Goal: Transaction & Acquisition: Subscribe to service/newsletter

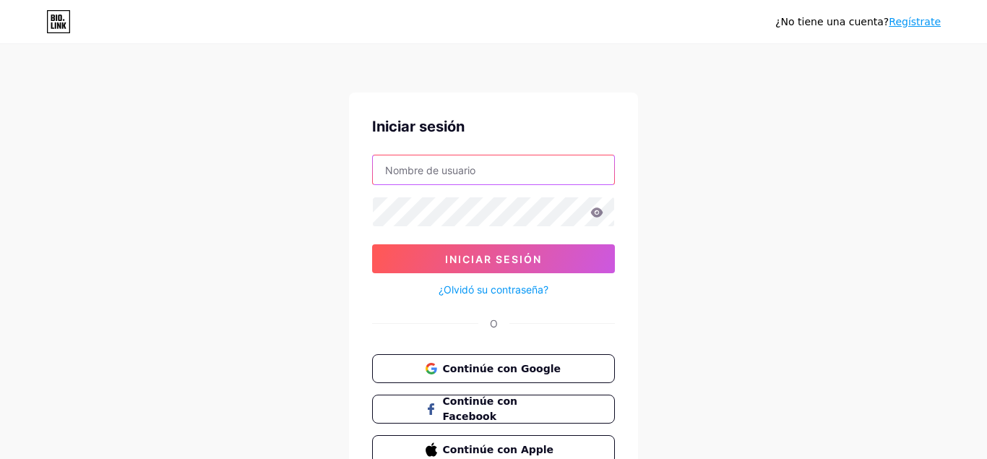
click at [549, 173] on input "text" at bounding box center [493, 169] width 241 height 29
type input "[EMAIL_ADDRESS][DOMAIN_NAME]"
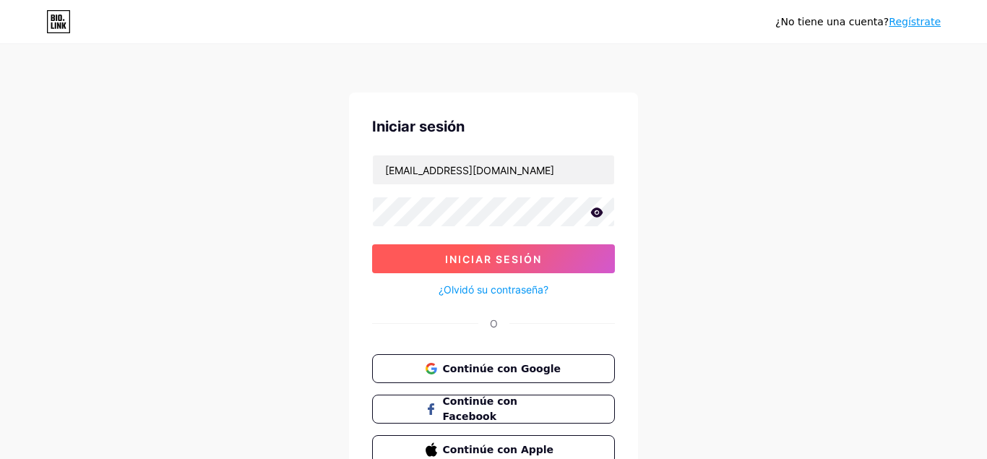
click at [453, 265] on button "Iniciar sesión" at bounding box center [493, 258] width 243 height 29
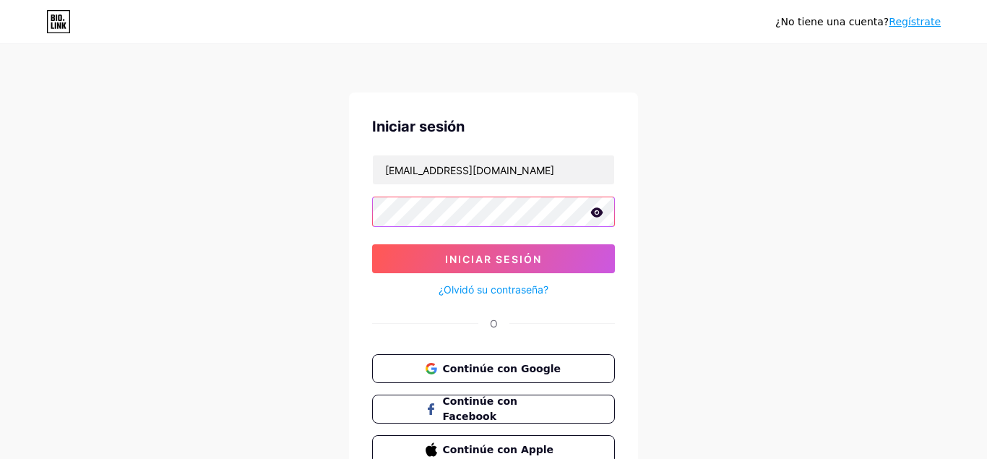
click at [372, 244] on button "Iniciar sesión" at bounding box center [493, 258] width 243 height 29
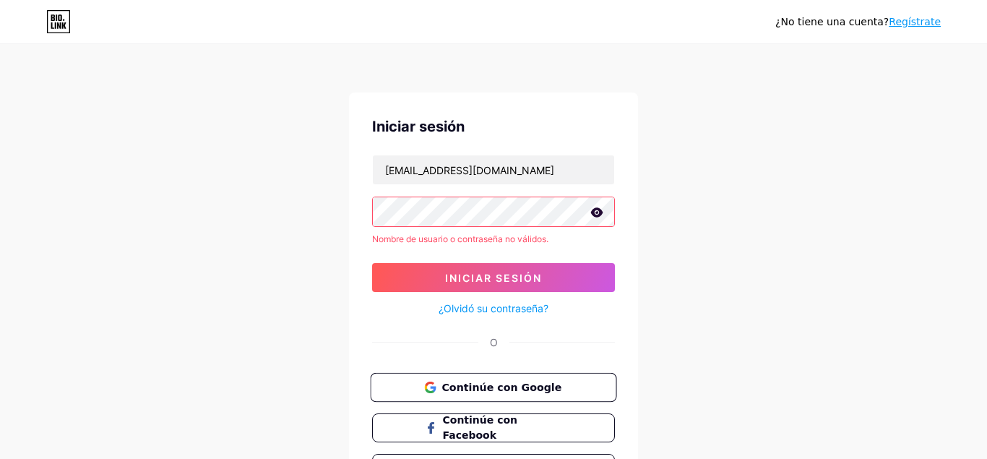
click at [432, 379] on button "Continúe con Google" at bounding box center [493, 388] width 246 height 30
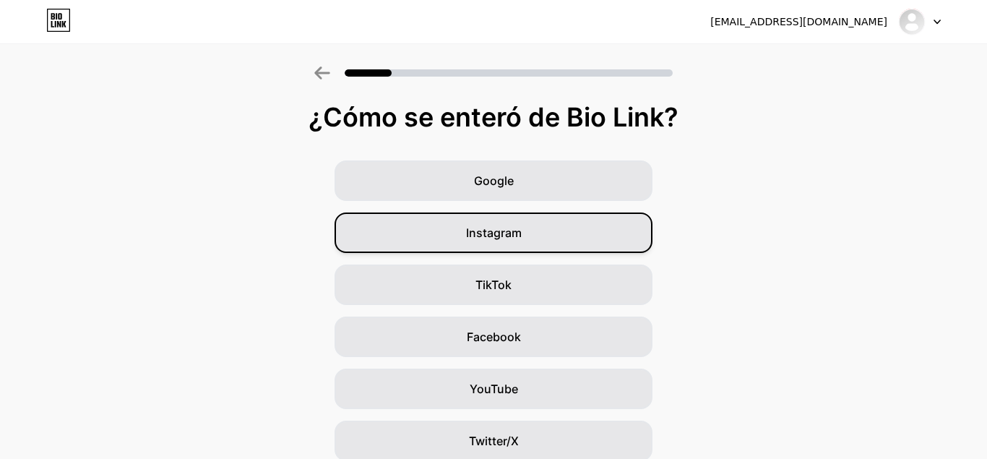
click at [607, 244] on div "Instagram" at bounding box center [494, 233] width 318 height 40
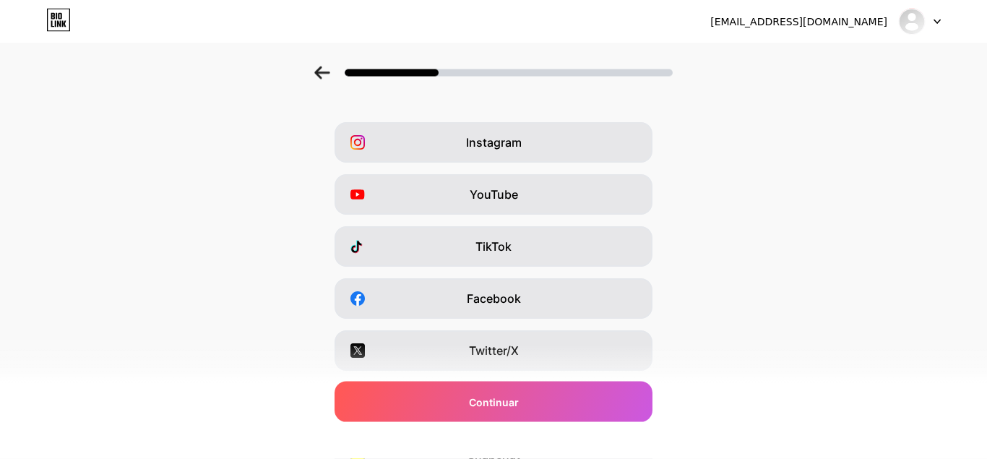
scroll to position [41, 0]
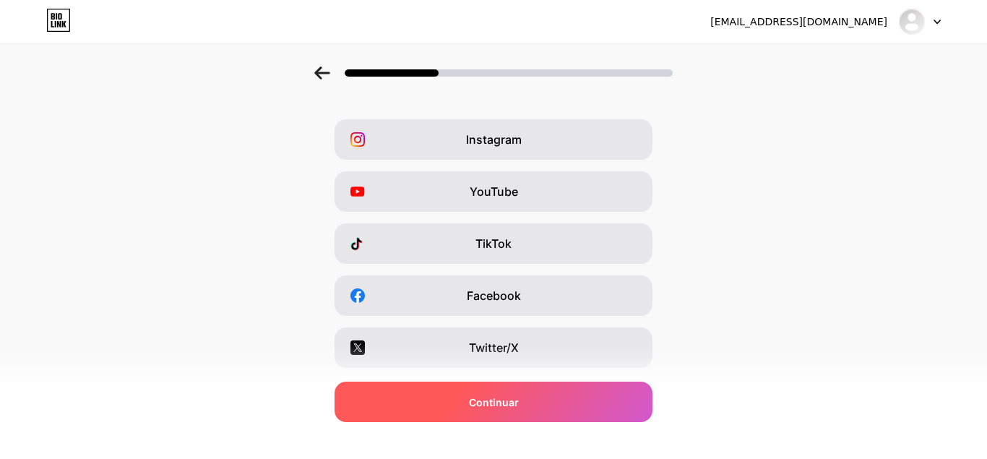
click at [544, 395] on div "Continuar" at bounding box center [494, 402] width 318 height 40
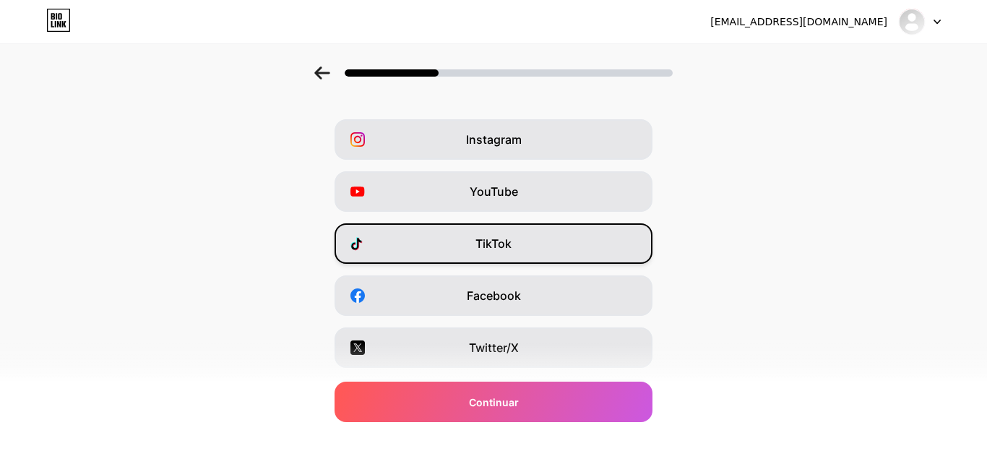
click at [518, 240] on div "TikTok" at bounding box center [494, 243] width 318 height 40
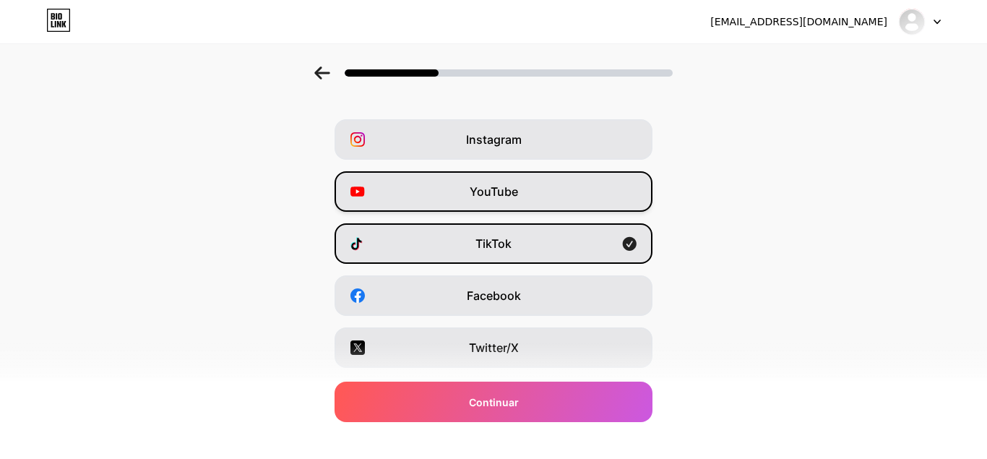
click at [494, 194] on span "YouTube" at bounding box center [494, 191] width 48 height 17
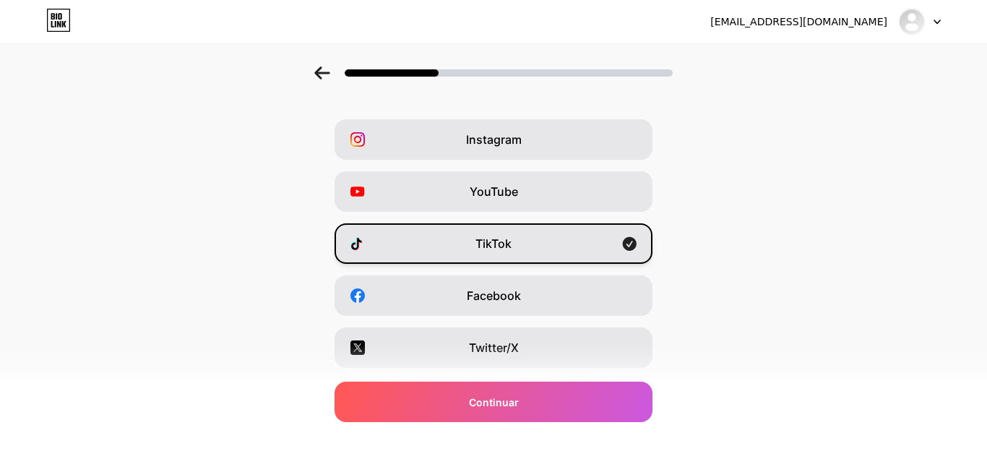
click at [524, 255] on div "TikTok" at bounding box center [494, 243] width 318 height 40
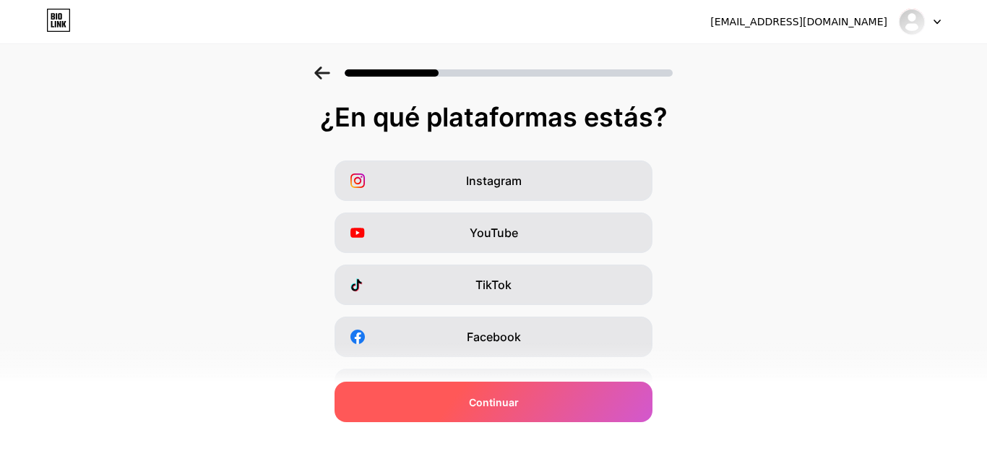
click at [529, 412] on div "Continuar" at bounding box center [494, 402] width 318 height 40
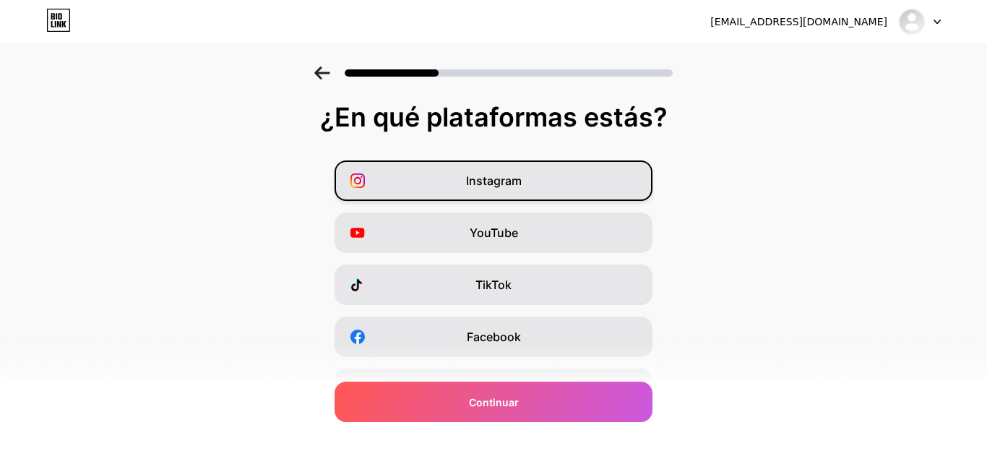
click at [496, 194] on div "Instagram" at bounding box center [494, 180] width 318 height 40
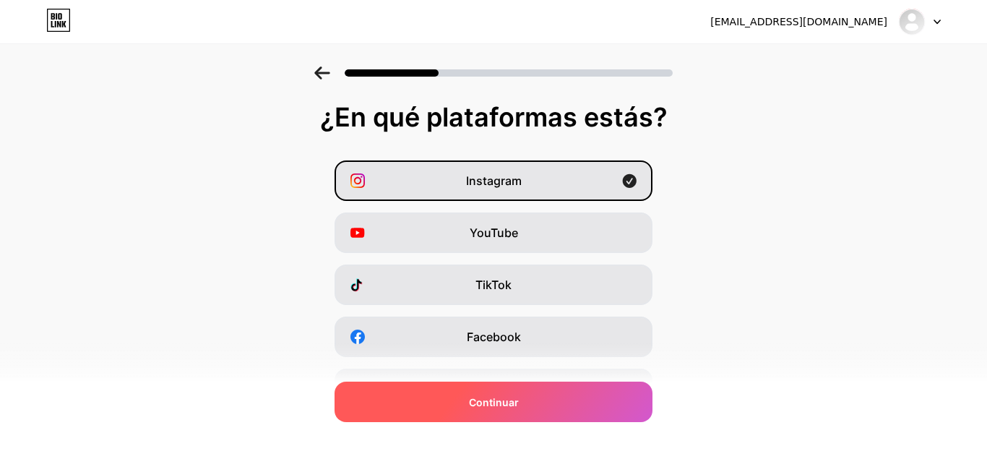
click at [544, 394] on div "Continuar" at bounding box center [494, 402] width 318 height 40
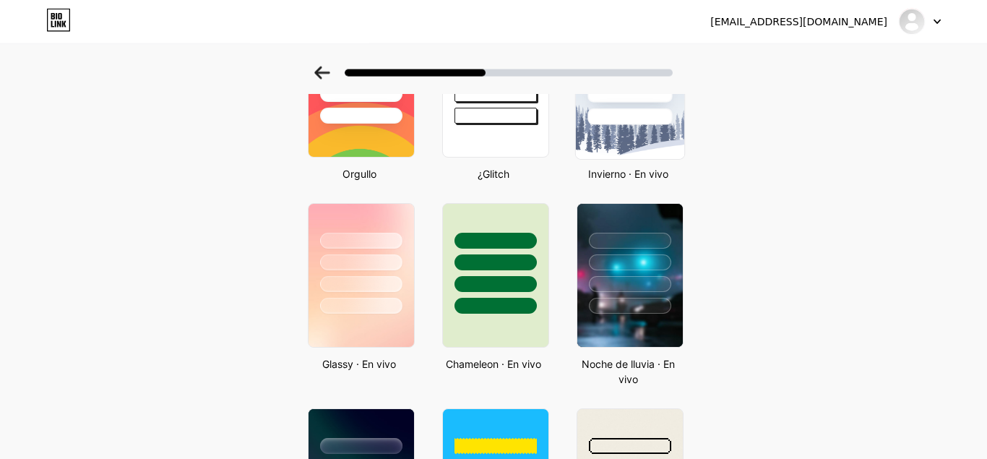
scroll to position [344, 0]
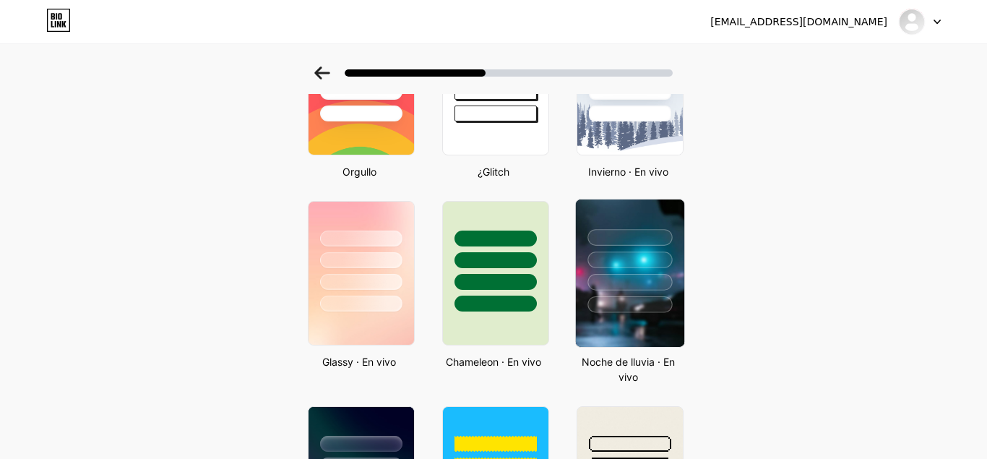
click at [631, 308] on div at bounding box center [630, 304] width 85 height 17
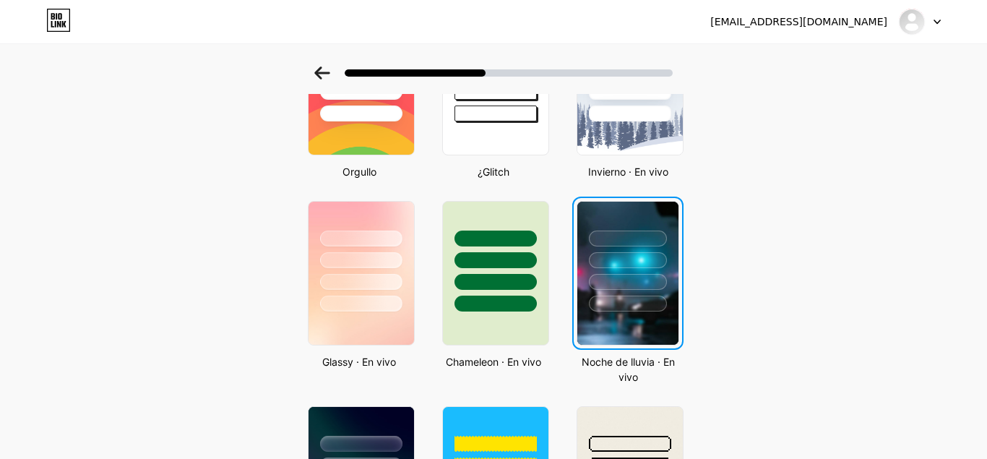
scroll to position [0, 0]
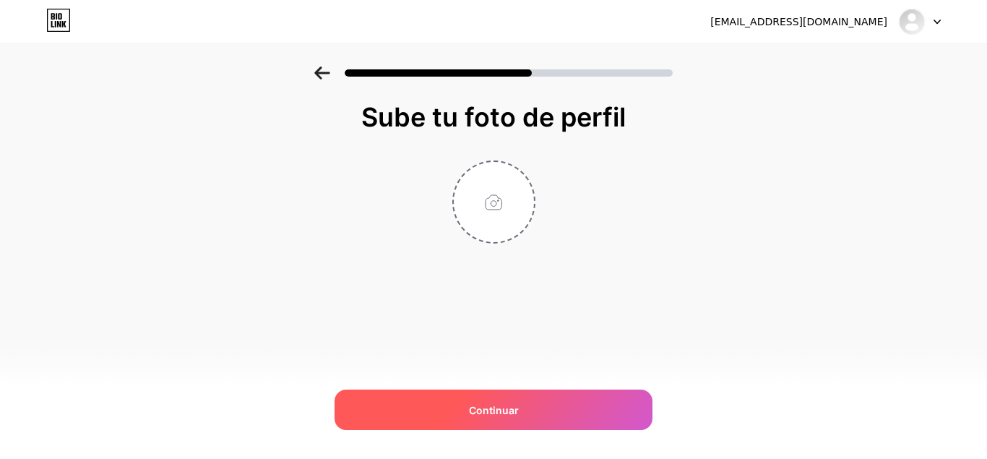
click at [539, 407] on div "Continuar" at bounding box center [494, 410] width 318 height 40
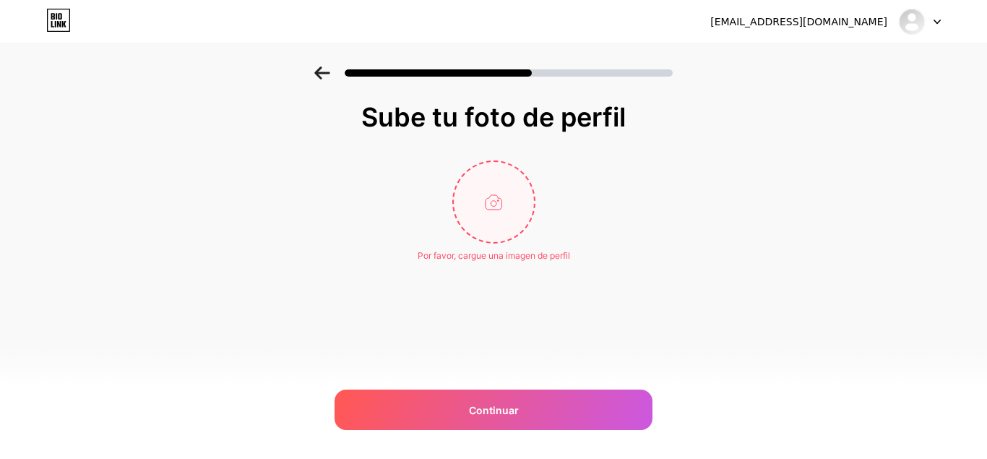
click at [500, 201] on input "file" at bounding box center [494, 202] width 80 height 80
type input "C:\fakepath\masha y el oso.jpeg"
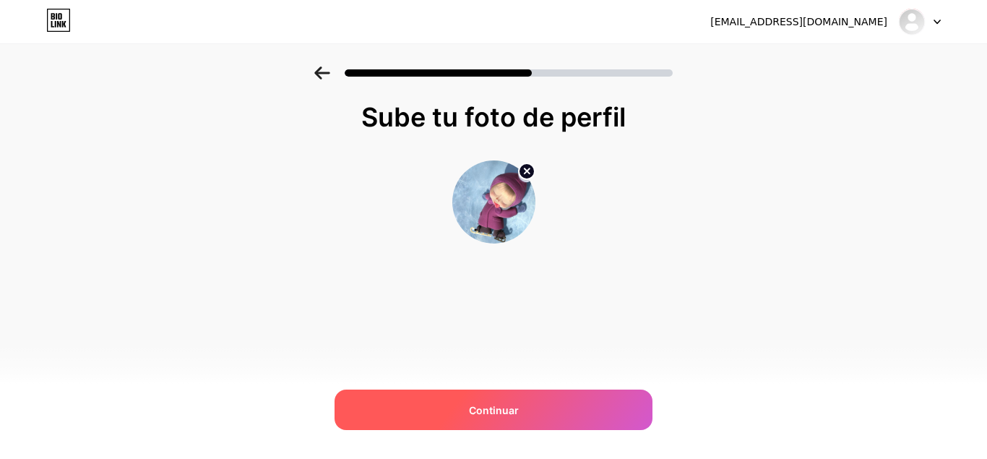
click at [536, 421] on div "Continuar" at bounding box center [494, 410] width 318 height 40
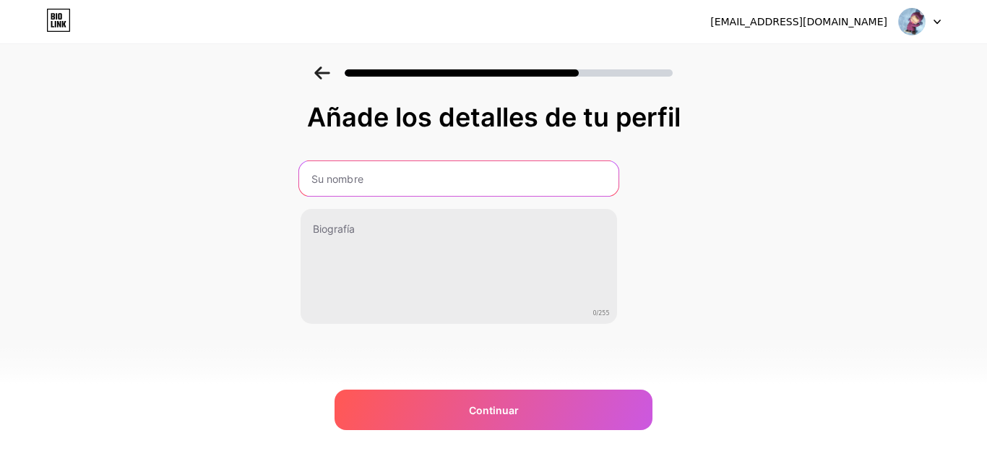
click at [405, 184] on input "text" at bounding box center [458, 178] width 319 height 35
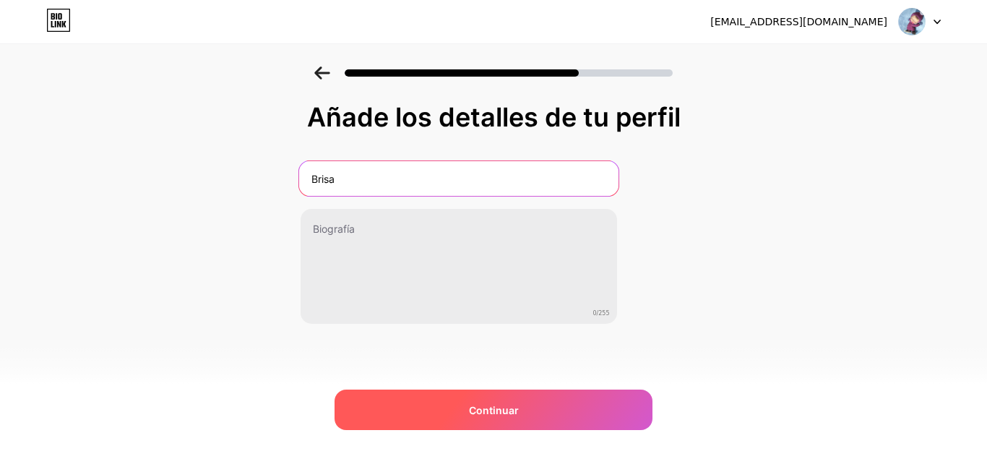
type input "Brisa"
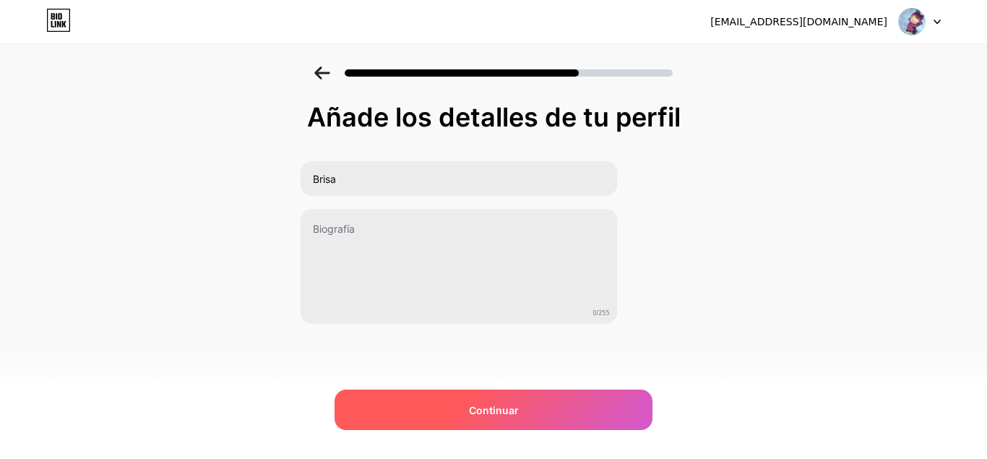
click at [398, 398] on div "Continuar" at bounding box center [494, 410] width 318 height 40
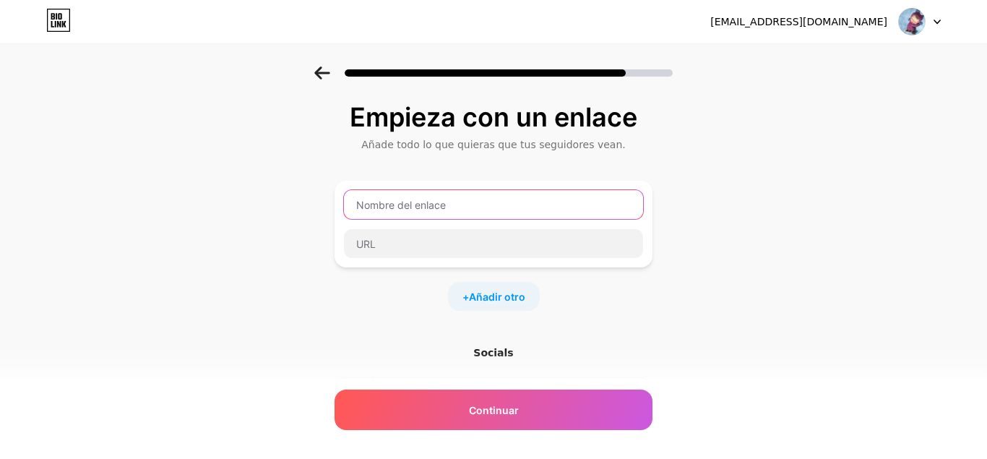
click at [532, 200] on input "text" at bounding box center [493, 204] width 299 height 29
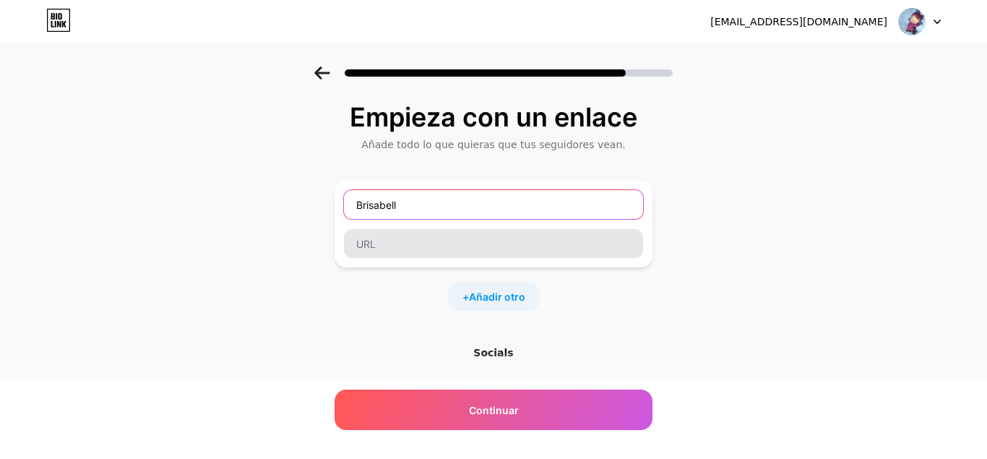
type input "Brisabell"
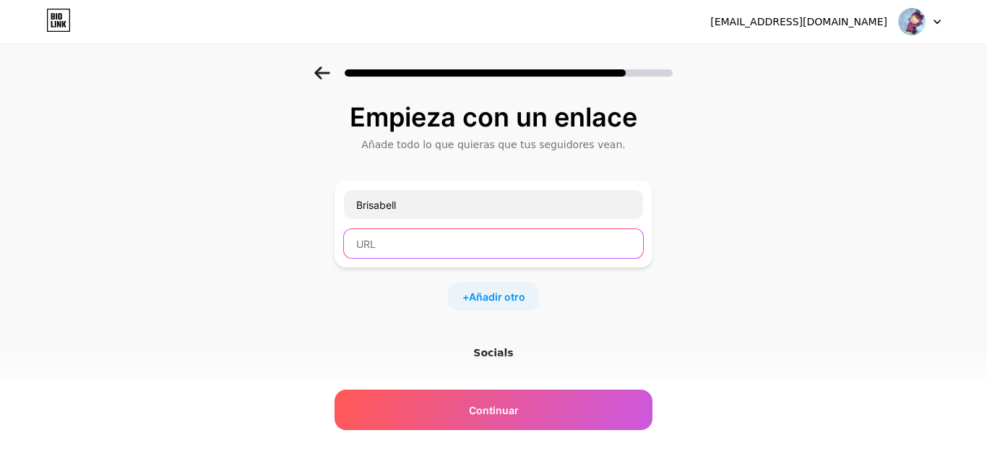
click at [504, 242] on input "text" at bounding box center [493, 243] width 299 height 29
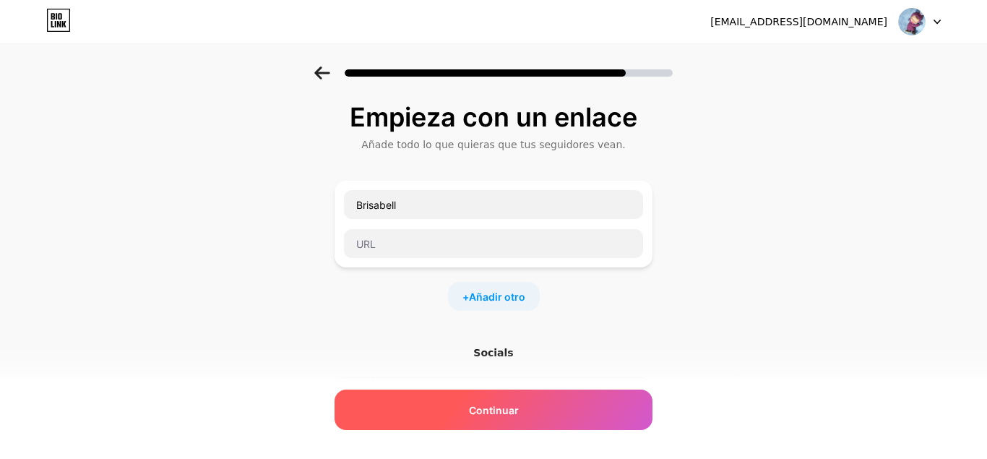
click at [496, 403] on span "Continuar" at bounding box center [494, 410] width 50 height 15
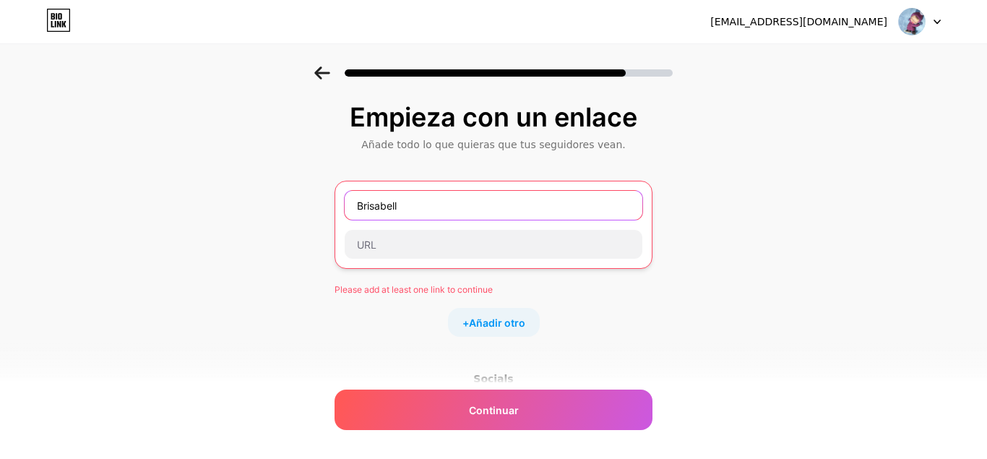
drag, startPoint x: 420, startPoint y: 217, endPoint x: 293, endPoint y: 208, distance: 126.8
click at [345, 208] on input "Brisabell" at bounding box center [494, 205] width 298 height 29
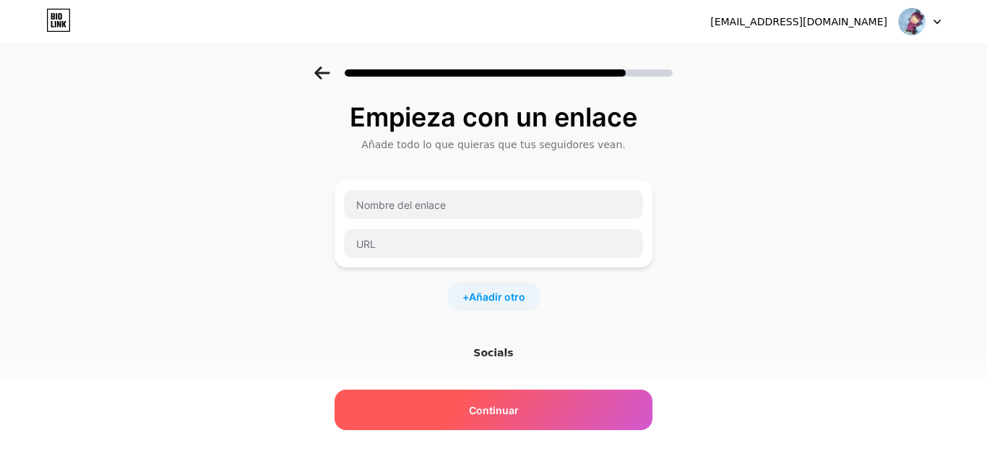
click at [505, 394] on div "Continuar" at bounding box center [494, 410] width 318 height 40
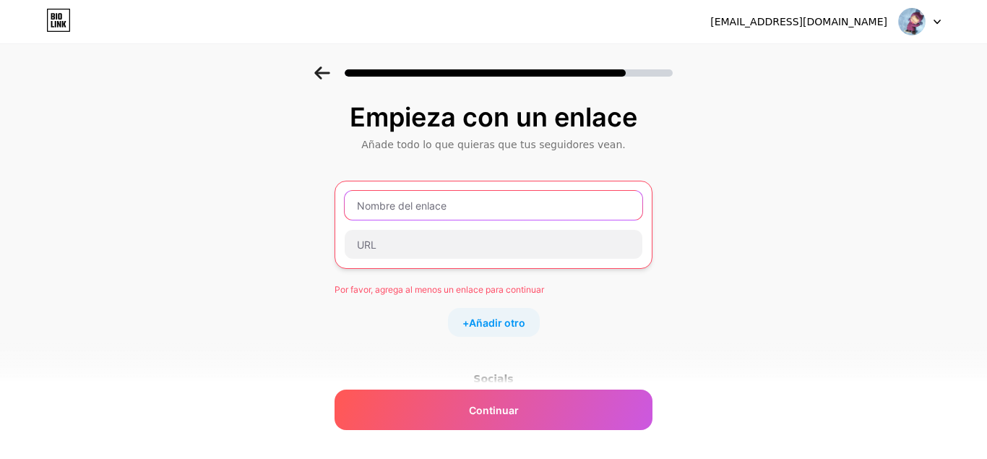
click at [395, 203] on input "text" at bounding box center [494, 205] width 298 height 29
click at [896, 27] on div "[EMAIL_ADDRESS][DOMAIN_NAME]" at bounding box center [826, 22] width 231 height 26
click at [916, 27] on img at bounding box center [911, 21] width 27 height 27
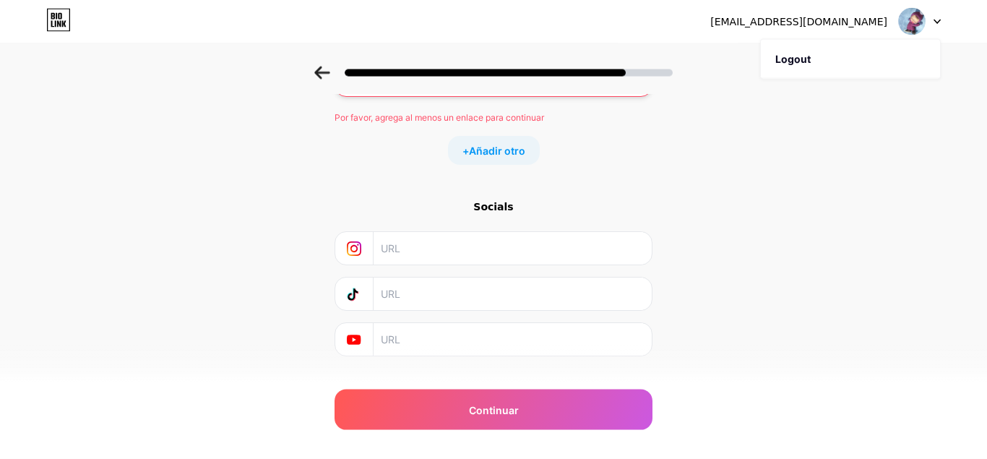
scroll to position [200, 0]
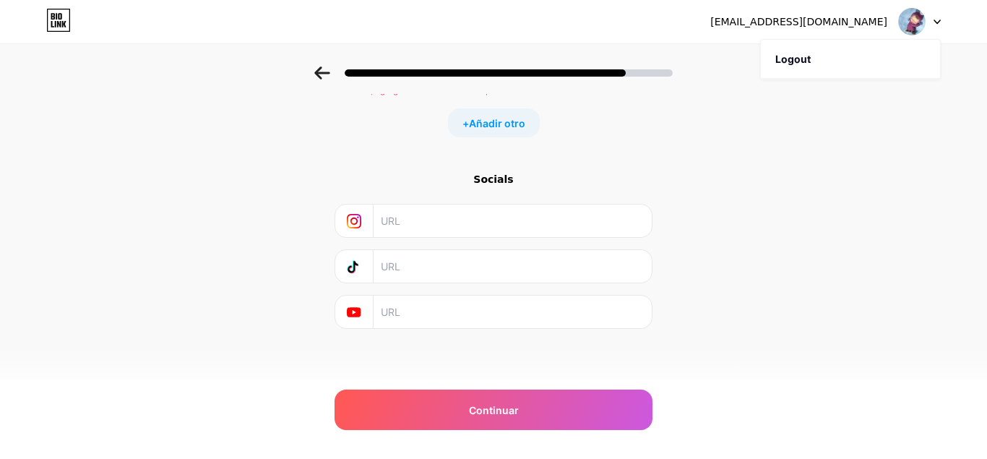
click at [461, 317] on input "text" at bounding box center [512, 312] width 262 height 33
paste input "https://www.youtube.com/@Bri_1920"
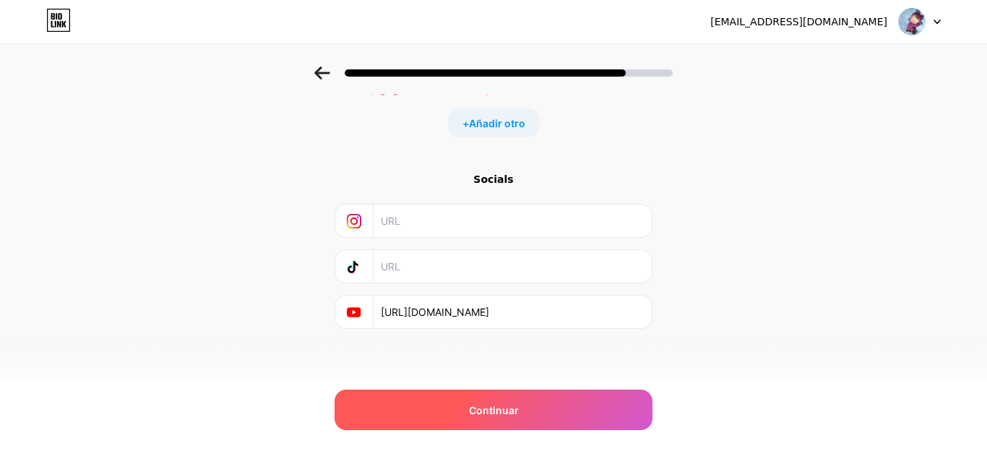
type input "https://www.youtube.com/@Bri_1920"
click at [512, 419] on div "Continuar" at bounding box center [494, 410] width 318 height 40
click at [494, 408] on span "Continuar" at bounding box center [494, 410] width 50 height 15
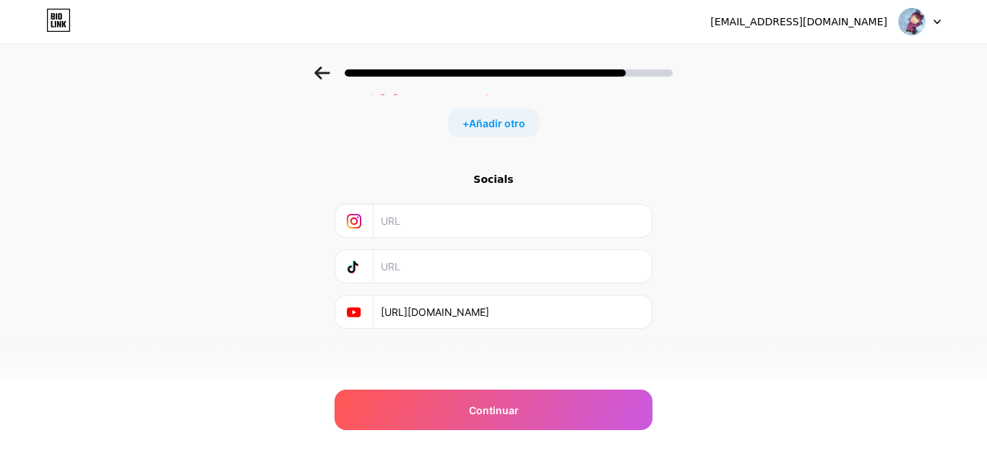
scroll to position [0, 0]
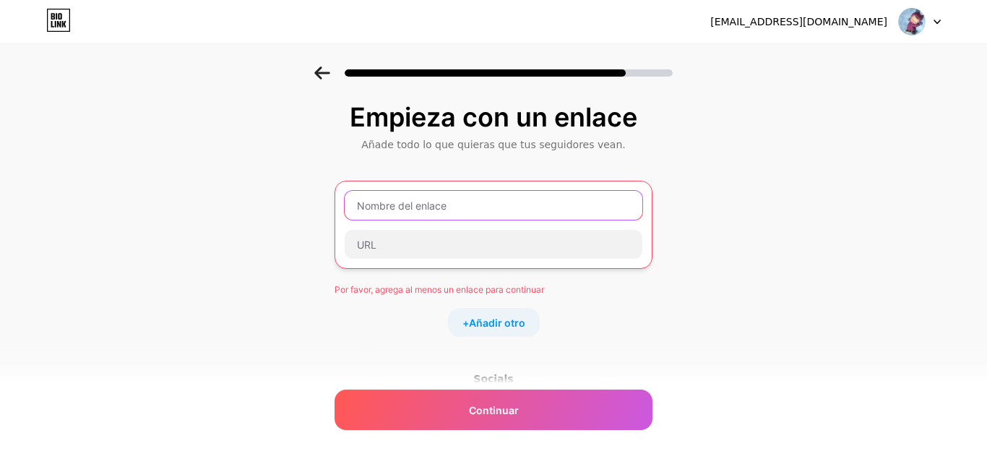
click at [434, 218] on input "text" at bounding box center [494, 205] width 298 height 29
paste input "https://www.youtube.com/@Bri_1920"
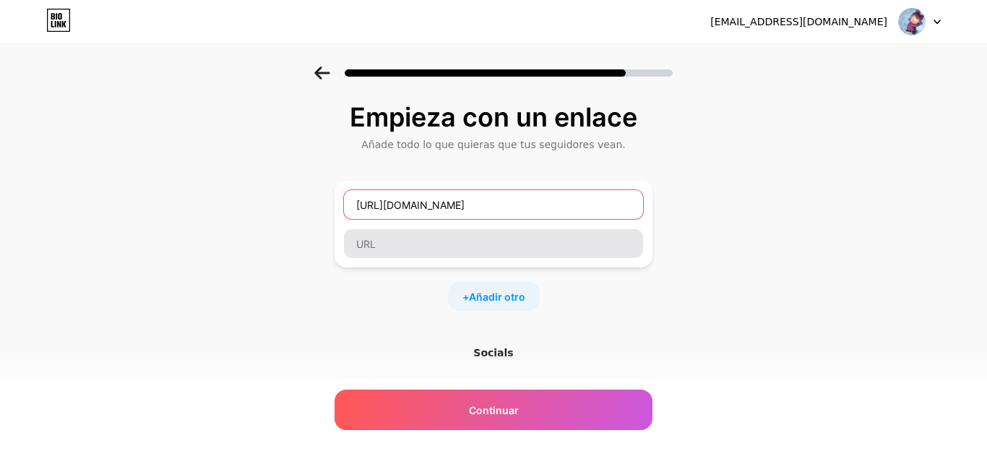
type input "https://www.youtube.com/@Bri_1920"
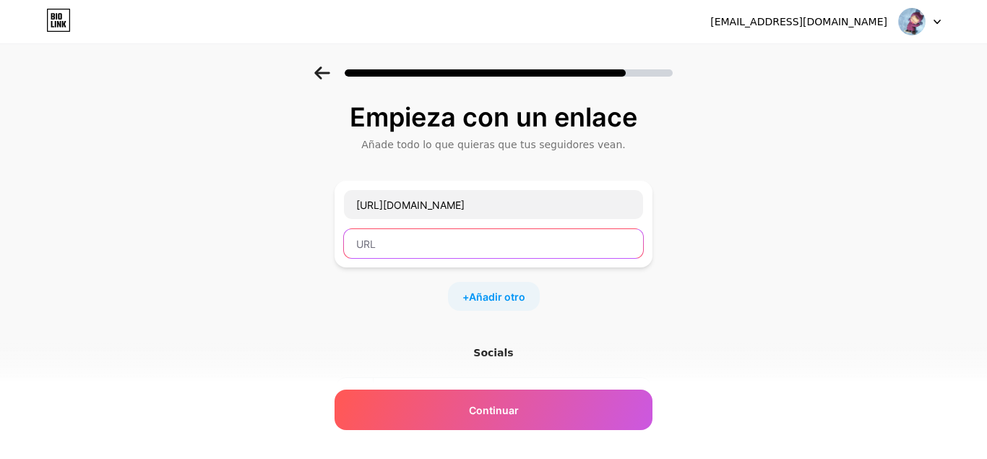
paste input "https://www.youtube.com/@Bri_1920"
click at [435, 245] on input "https://www.youtube.com/@Bri_1920" at bounding box center [493, 243] width 299 height 29
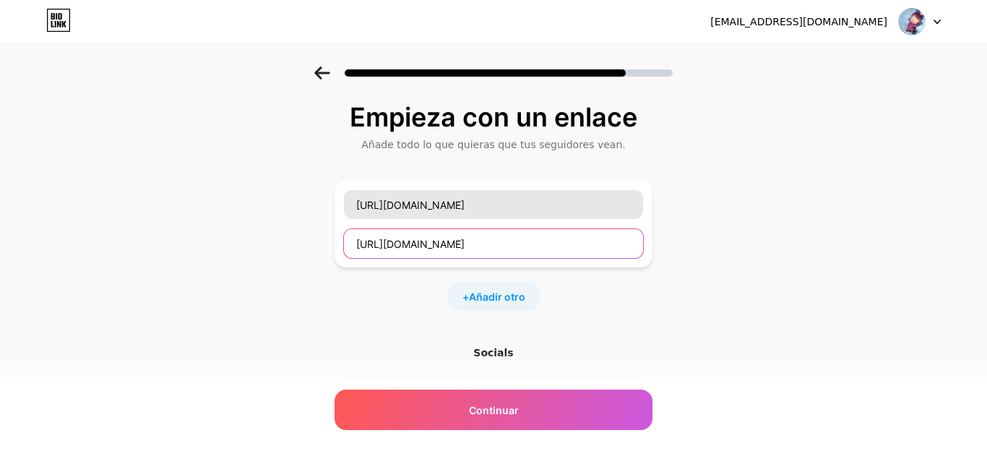
type input "https://www.youtube.com/@Bri_1920"
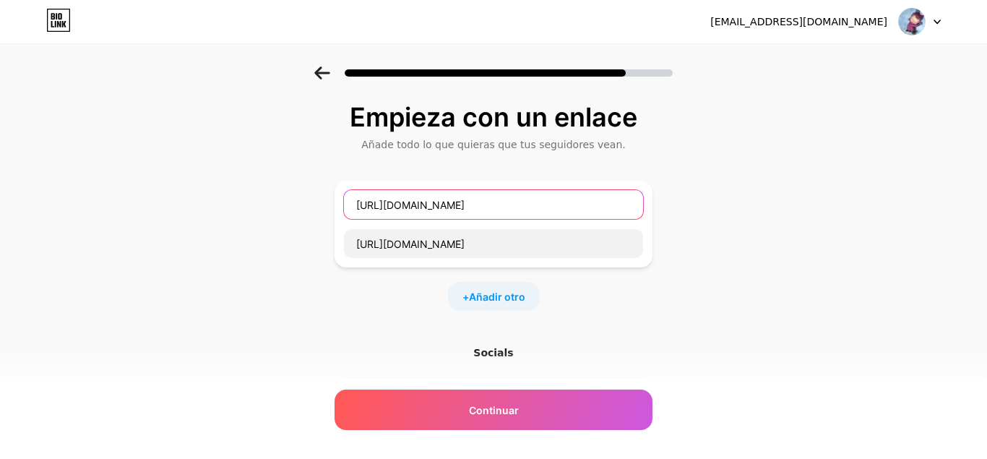
drag, startPoint x: 552, startPoint y: 204, endPoint x: 226, endPoint y: 224, distance: 325.9
click at [344, 219] on input "https://www.youtube.com/@Bri_1920" at bounding box center [493, 204] width 299 height 29
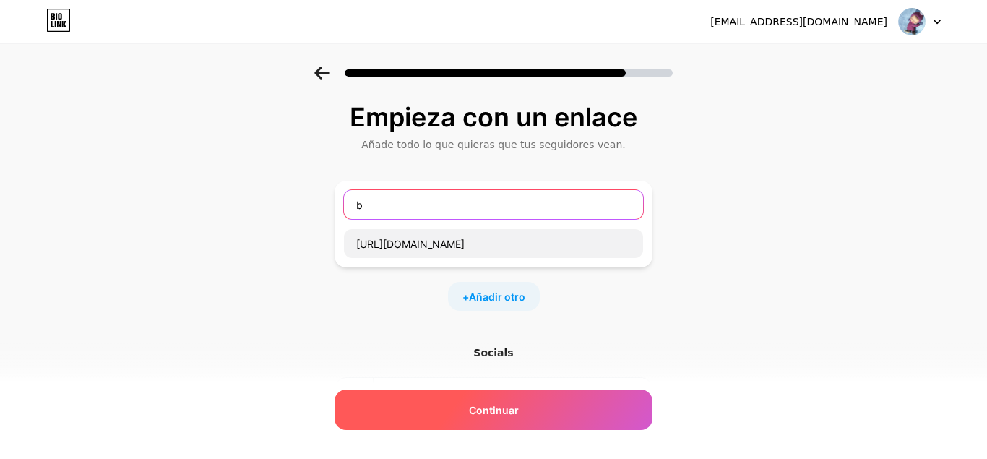
type input "b"
click at [394, 421] on div "Continuar" at bounding box center [494, 410] width 318 height 40
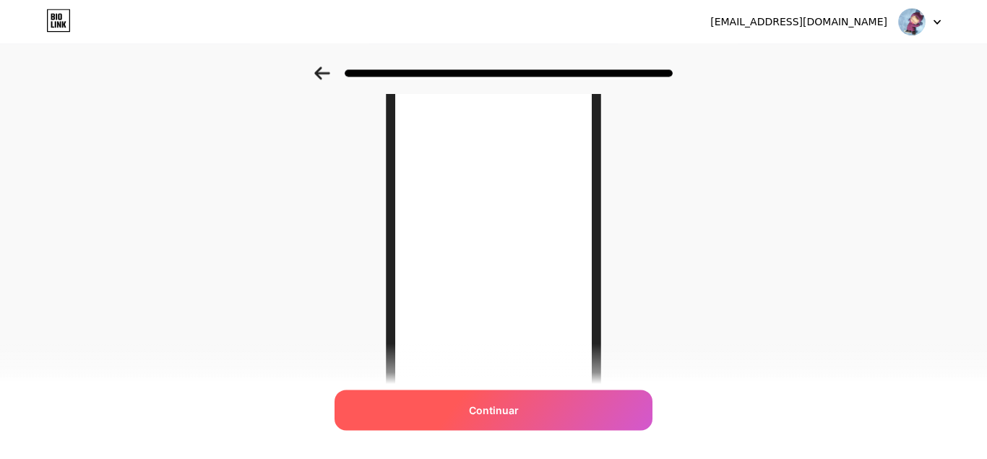
scroll to position [85, 0]
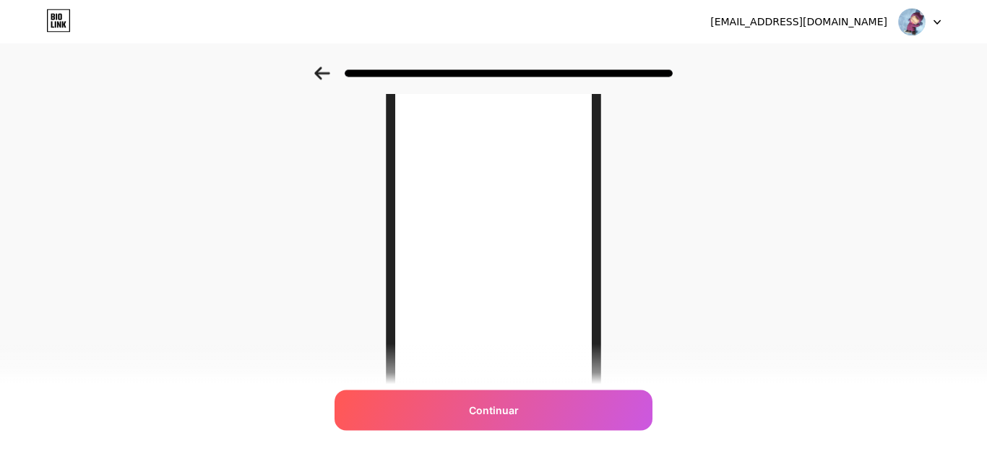
click at [320, 79] on icon at bounding box center [321, 73] width 15 height 13
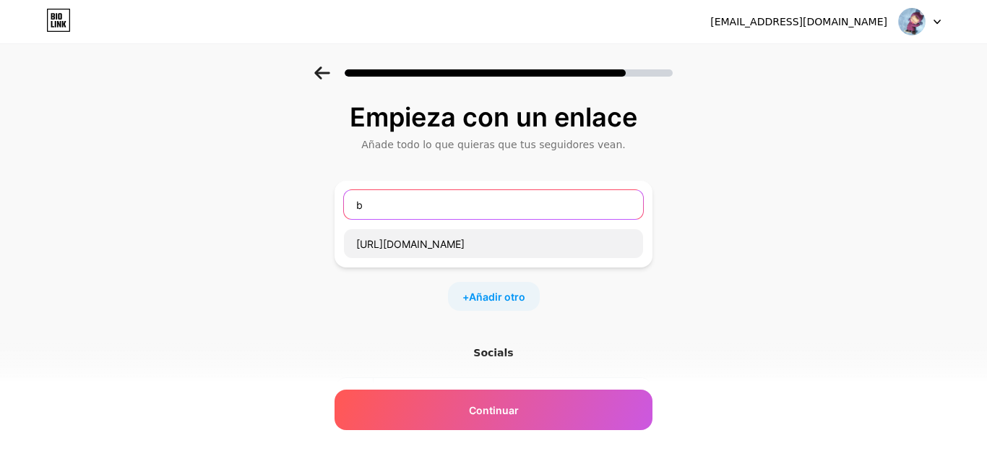
click at [381, 197] on input "b" at bounding box center [493, 204] width 299 height 29
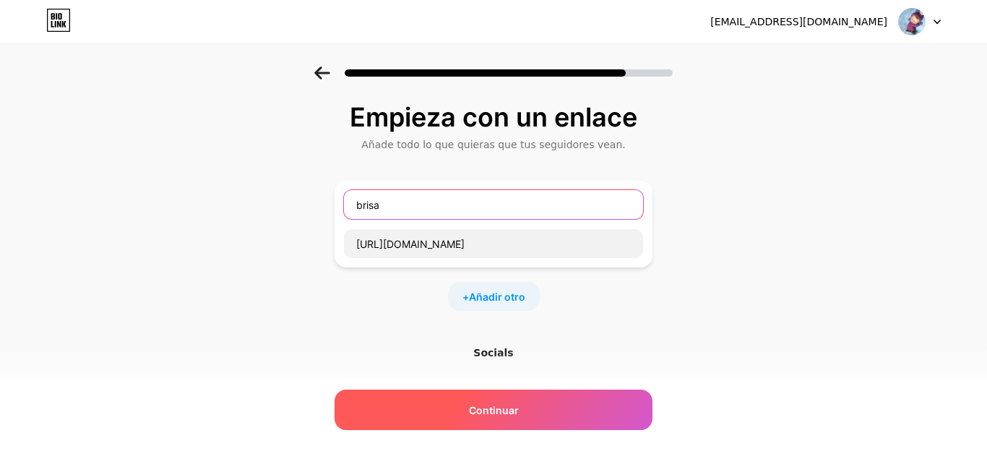
type input "brisa"
click at [437, 419] on div "Continuar" at bounding box center [494, 410] width 318 height 40
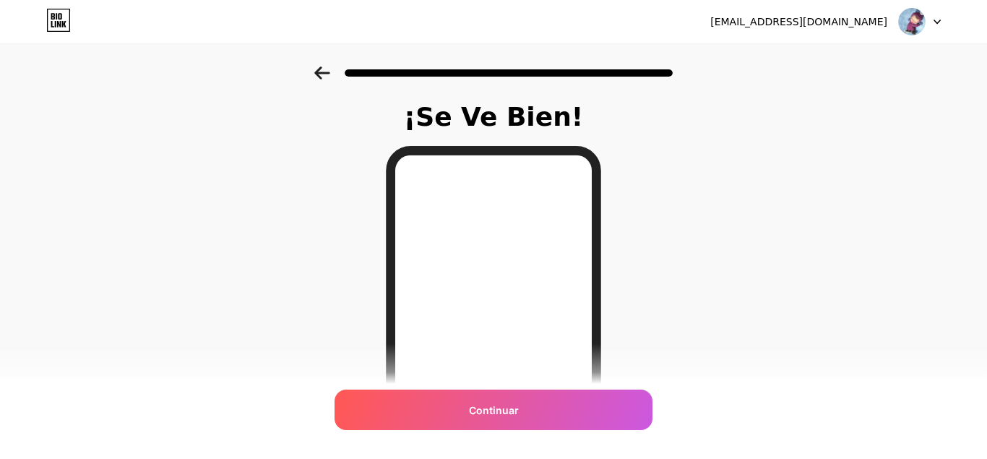
click at [454, 404] on div "Continuar" at bounding box center [494, 410] width 318 height 40
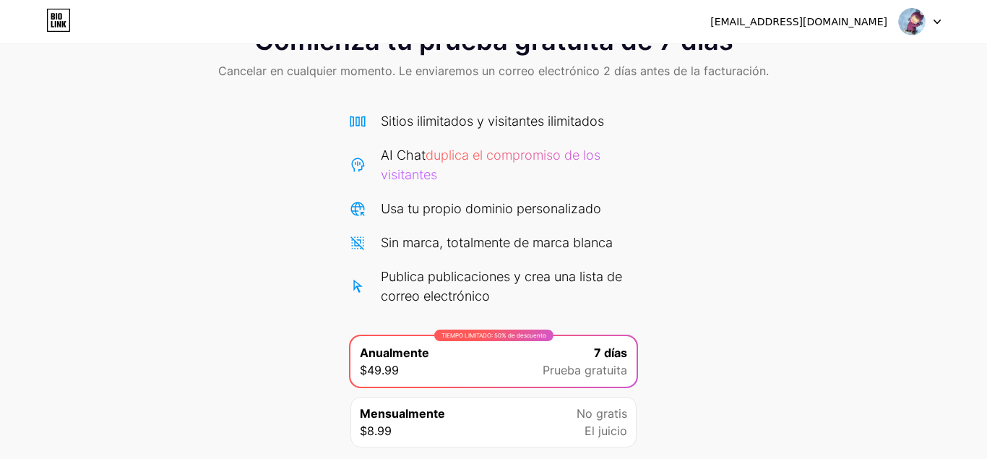
scroll to position [58, 0]
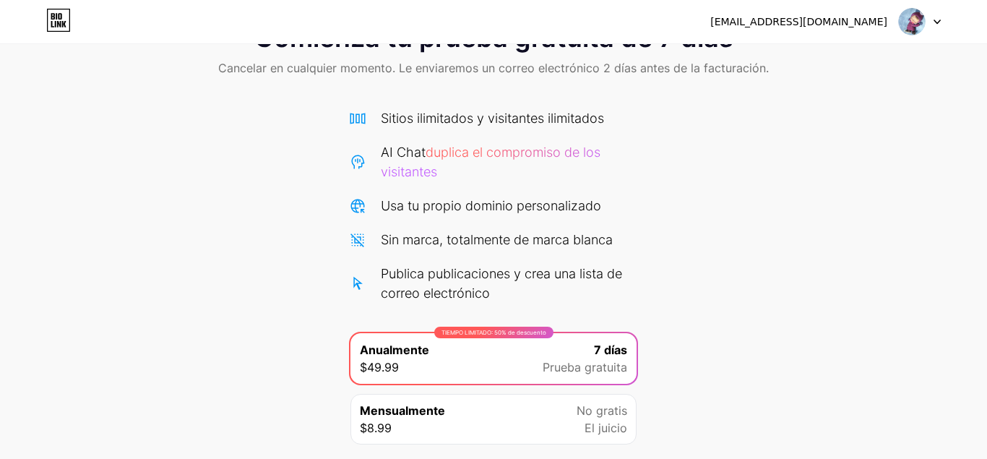
click at [435, 430] on div "Mensualmente $8.99" at bounding box center [402, 419] width 85 height 35
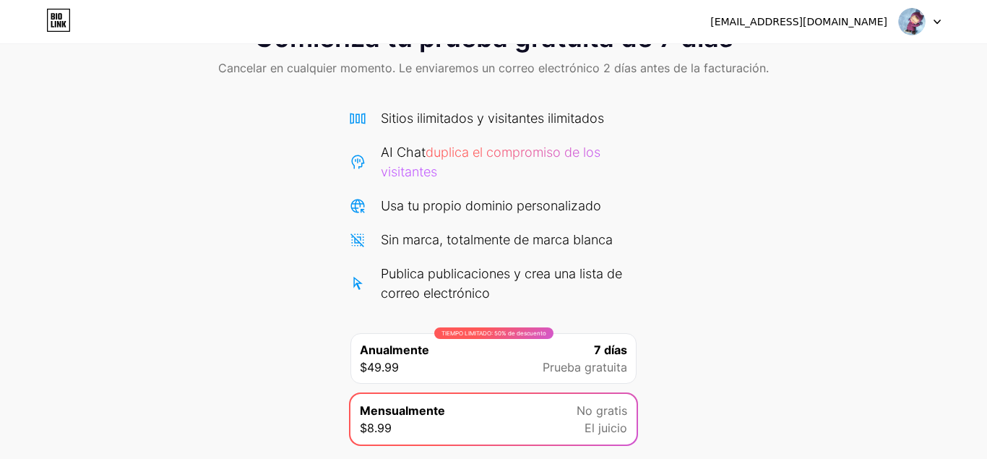
click at [432, 367] on div "TIEMPO LIMITADO: 50% de descuento Anualmente $49.99 7 días Prueba gratuita" at bounding box center [494, 358] width 286 height 51
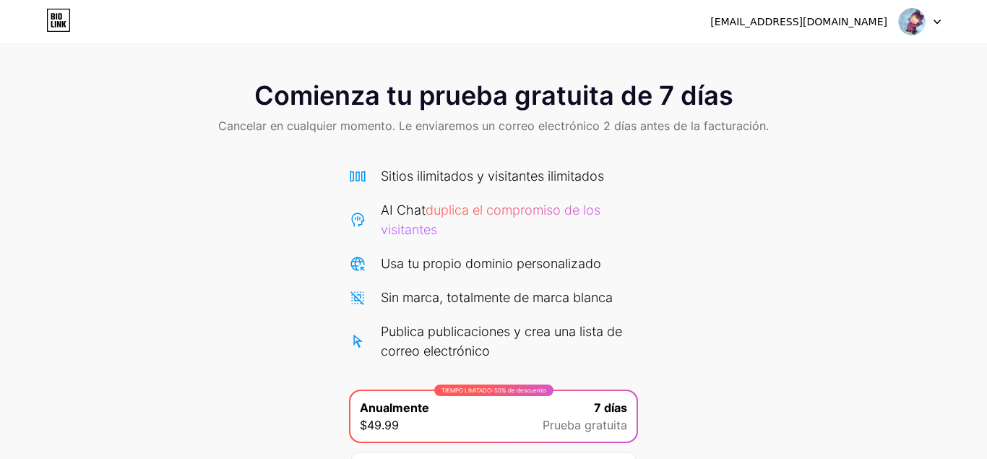
scroll to position [162, 0]
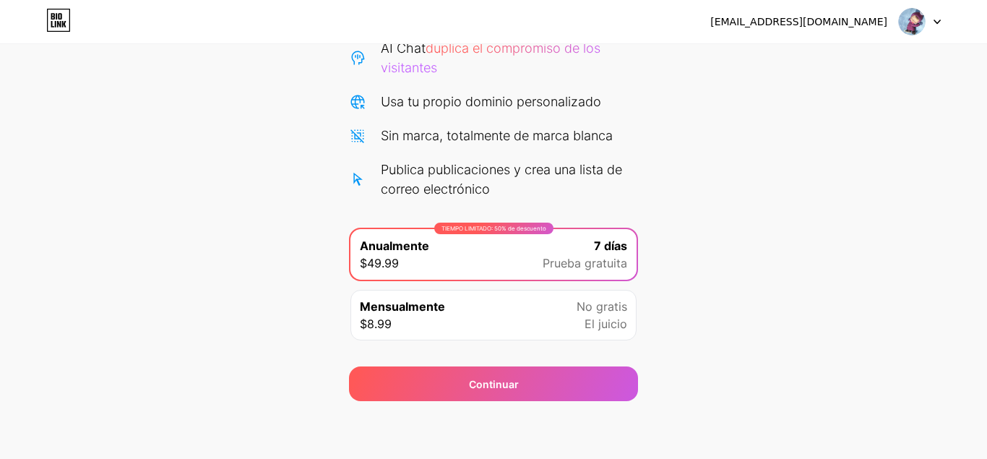
click at [931, 15] on div at bounding box center [920, 22] width 42 height 26
click at [874, 53] on li "Logout" at bounding box center [850, 59] width 179 height 39
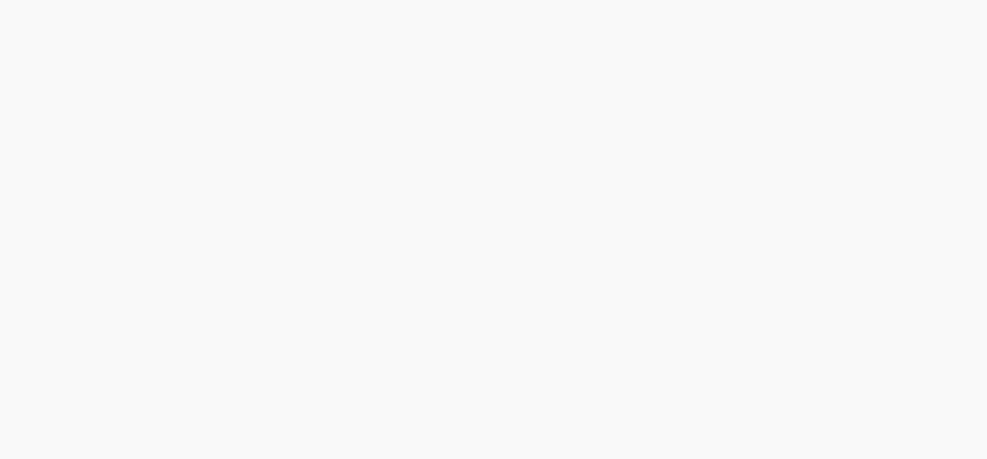
scroll to position [0, 0]
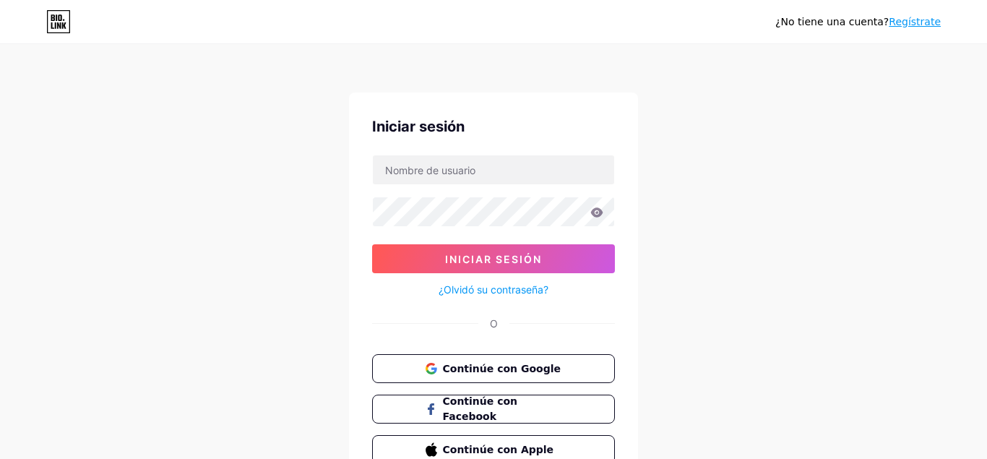
scroll to position [74, 0]
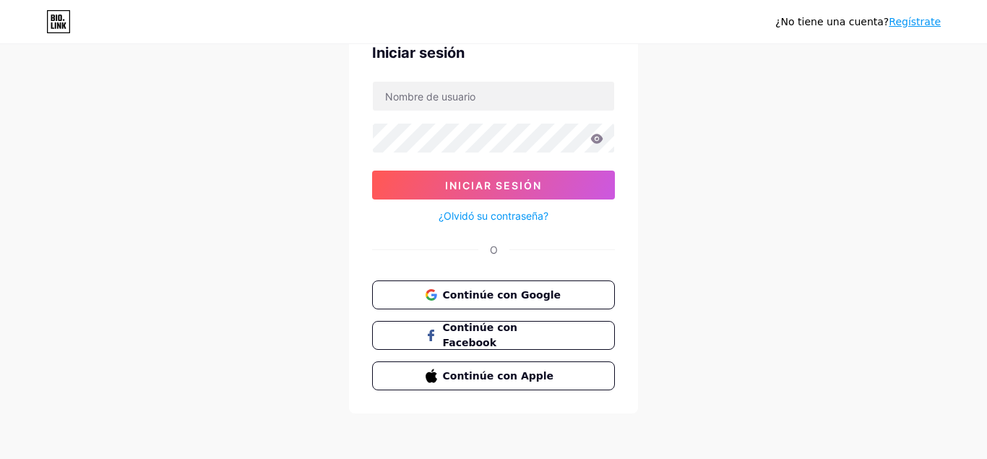
click at [62, 35] on div "¿No tiene una cuenta? Regístrate" at bounding box center [493, 21] width 987 height 43
click at [56, 8] on div "¿No tiene una cuenta? Regístrate" at bounding box center [493, 21] width 987 height 43
click at [61, 16] on icon at bounding box center [60, 17] width 4 height 7
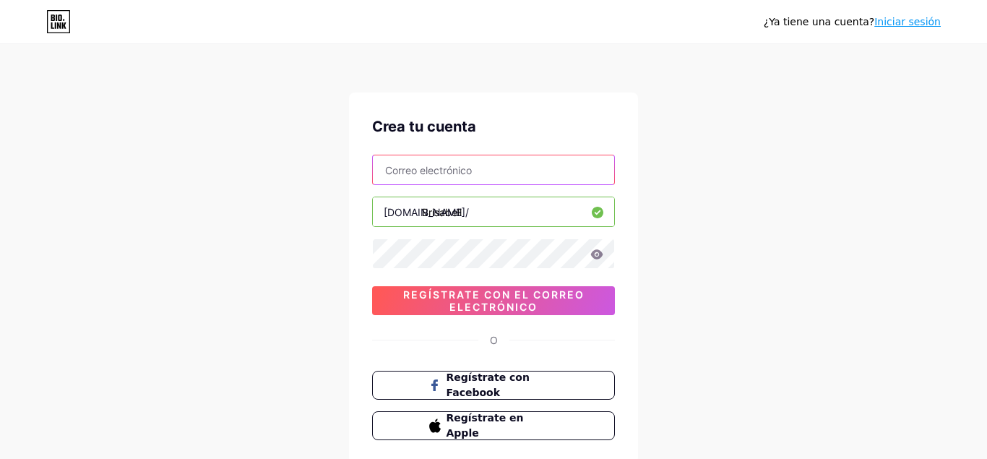
click at [446, 166] on input "text" at bounding box center [493, 169] width 241 height 29
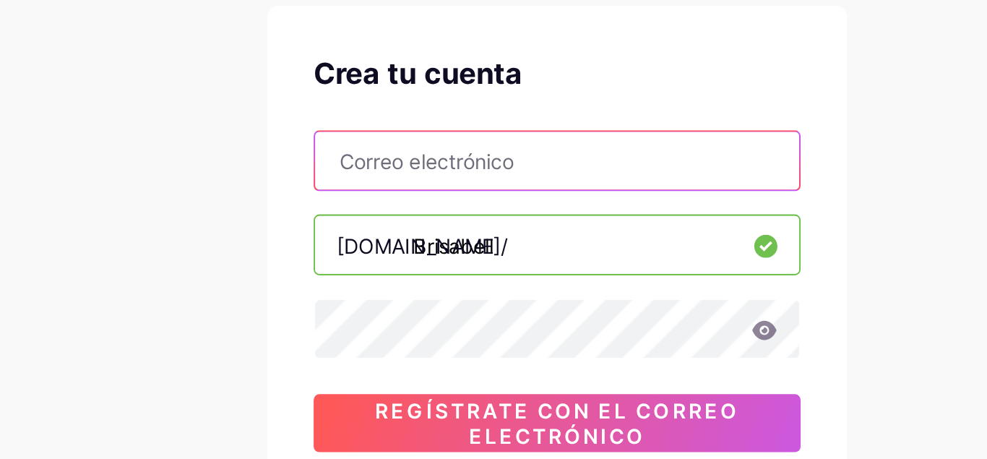
click at [445, 176] on input "text" at bounding box center [493, 169] width 241 height 29
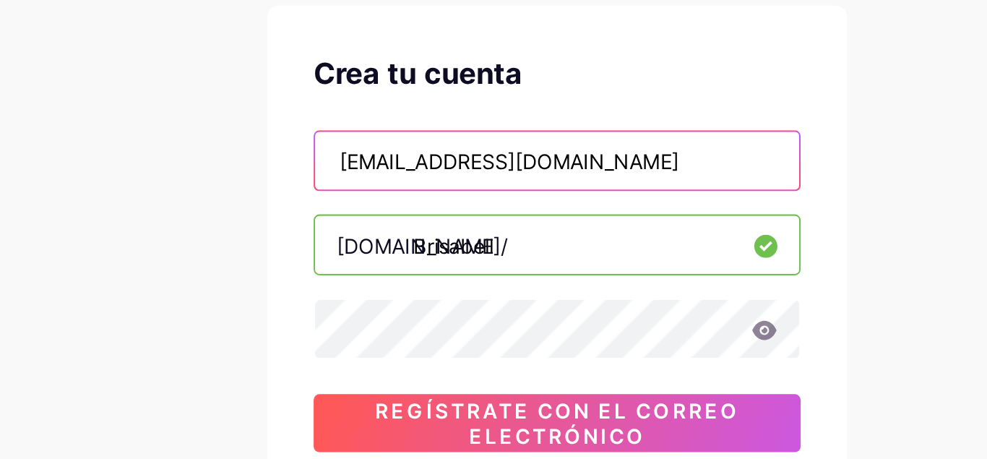
type input "brisabellcrativemagic@gmail.com"
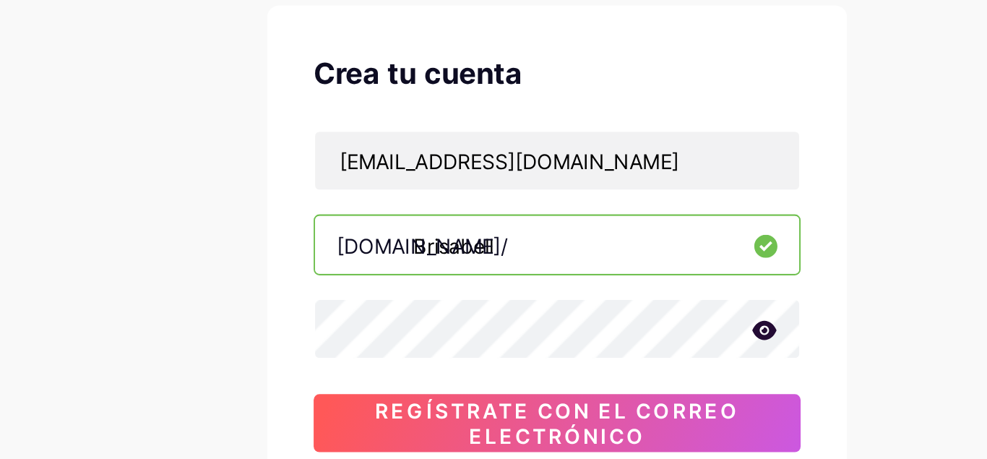
click at [599, 256] on icon at bounding box center [597, 253] width 12 height 9
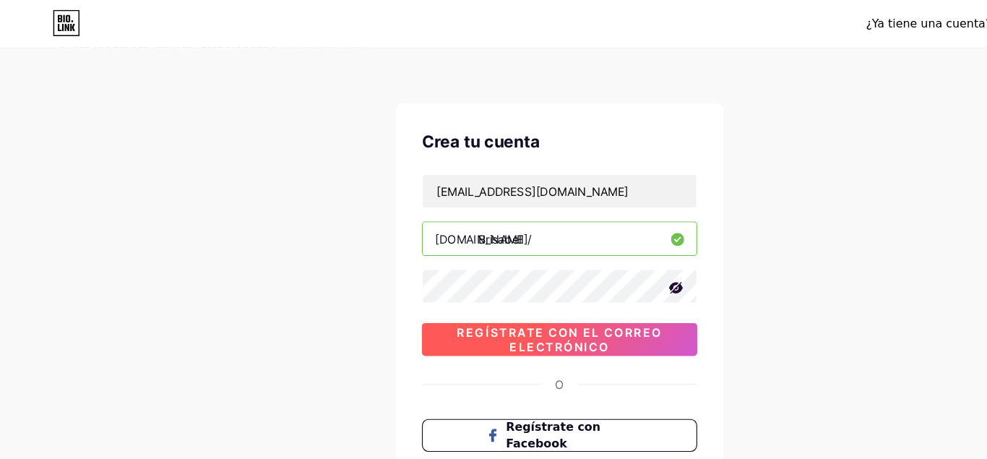
click at [489, 306] on span "Regístrate con el correo electrónico" at bounding box center [493, 300] width 243 height 25
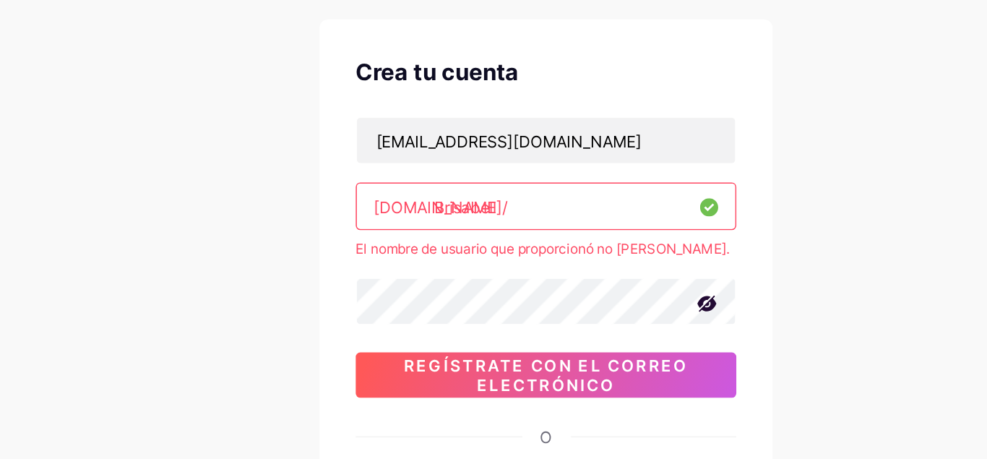
scroll to position [4, 0]
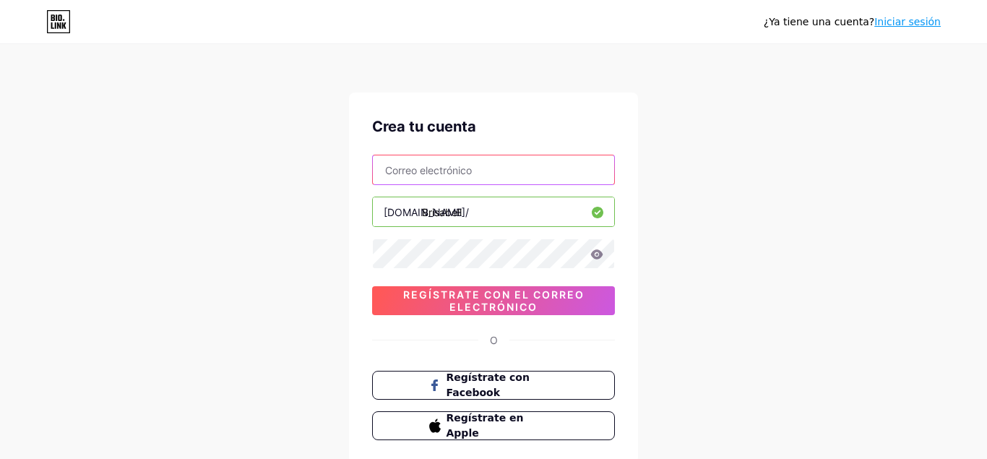
click at [454, 169] on input "text" at bounding box center [493, 169] width 241 height 29
type input "brisabellcreativemagic@gmail.com"
click at [432, 179] on input "brisabellcreativemagic@gmail.com" at bounding box center [493, 169] width 241 height 29
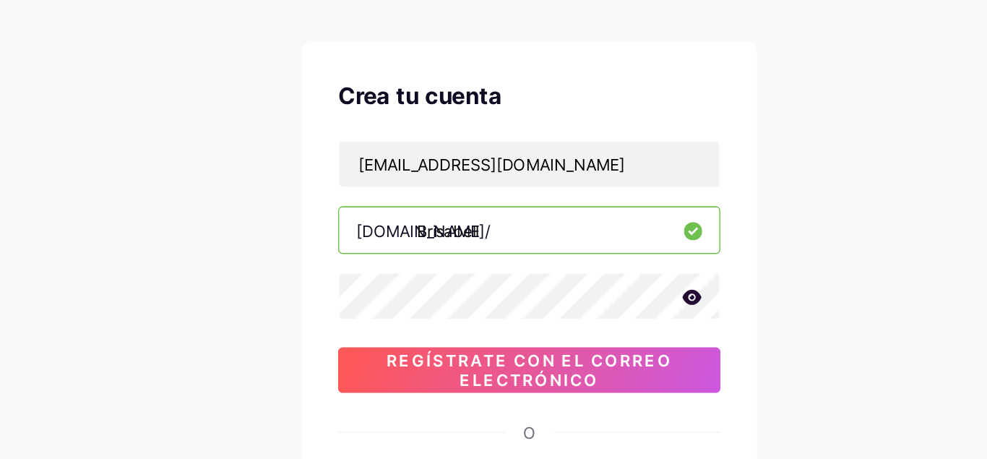
click at [601, 254] on icon at bounding box center [597, 253] width 12 height 9
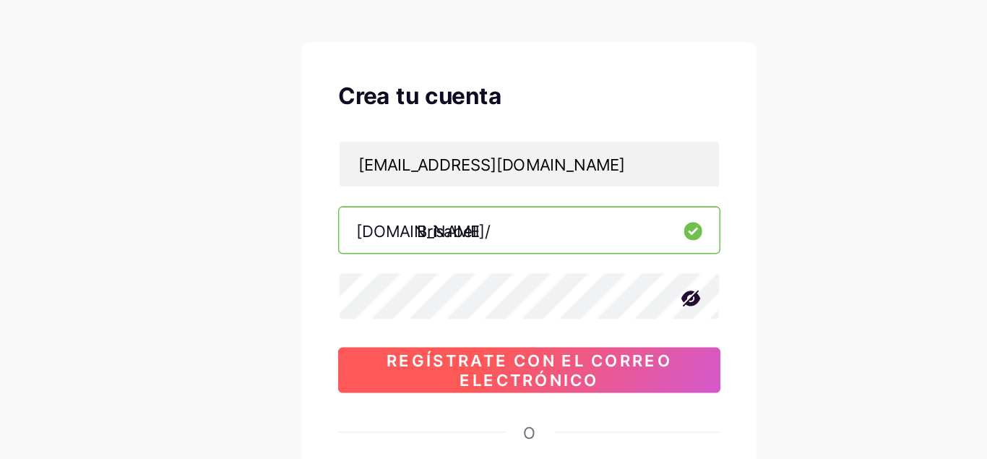
click at [537, 295] on span "Regístrate con el correo electrónico" at bounding box center [493, 300] width 243 height 25
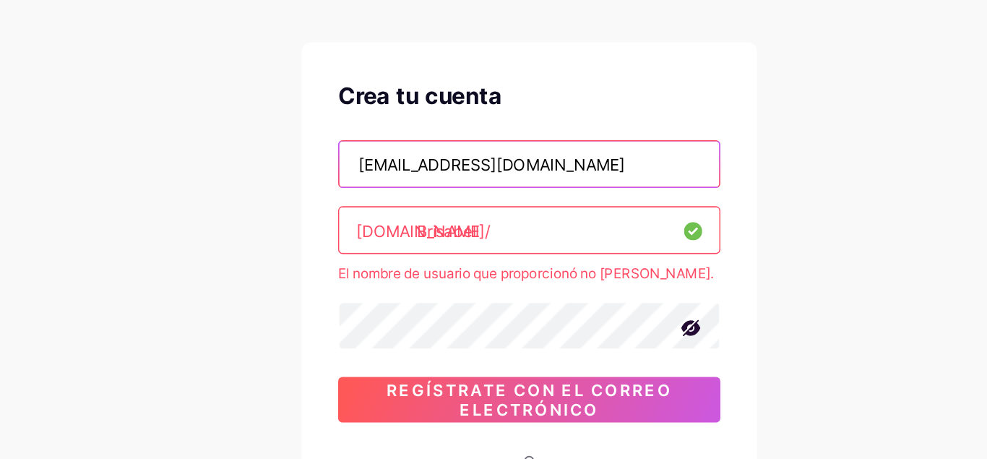
drag, startPoint x: 568, startPoint y: 170, endPoint x: 356, endPoint y: 181, distance: 212.8
click at [373, 181] on input "brisabellcreativemagic@gmail.com" at bounding box center [493, 169] width 241 height 29
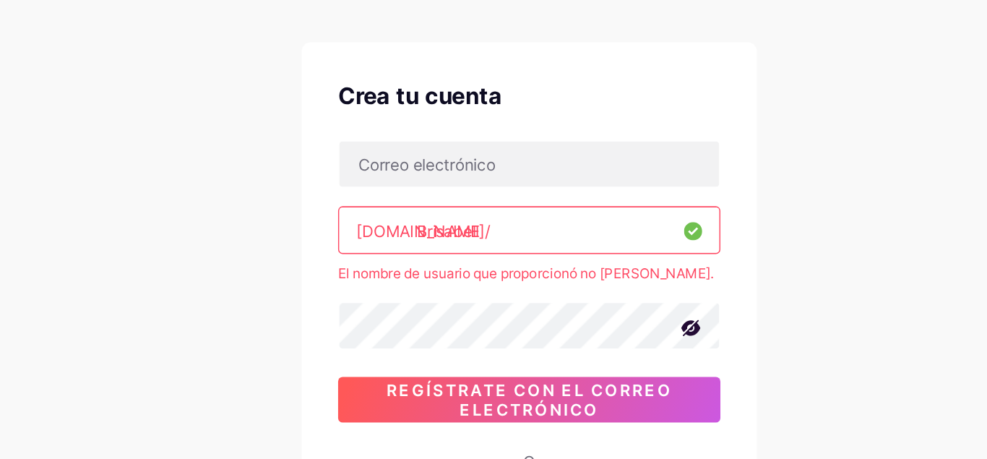
click at [468, 215] on input "Brisabell" at bounding box center [493, 211] width 241 height 29
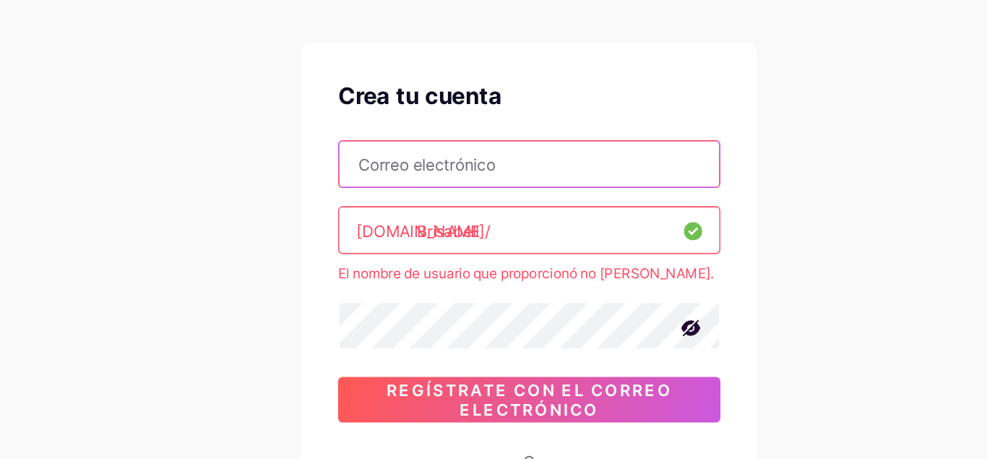
click at [471, 158] on input "text" at bounding box center [493, 169] width 241 height 29
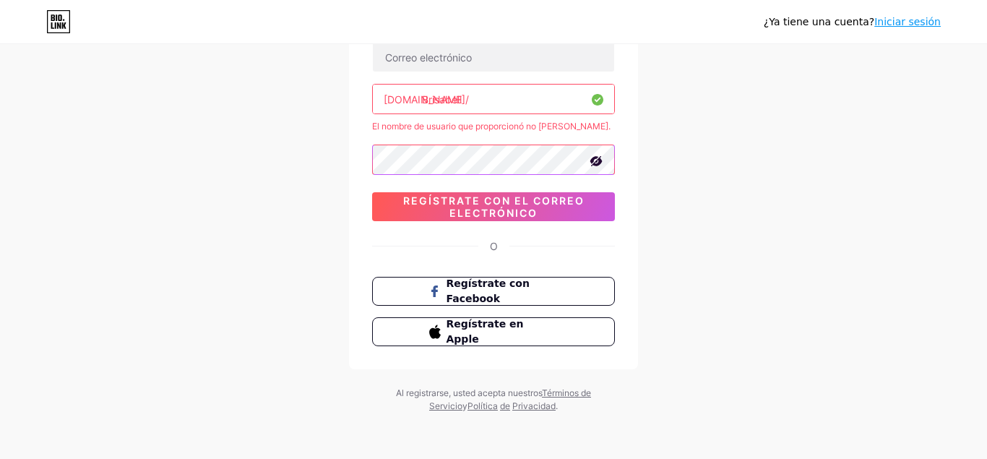
scroll to position [4, 0]
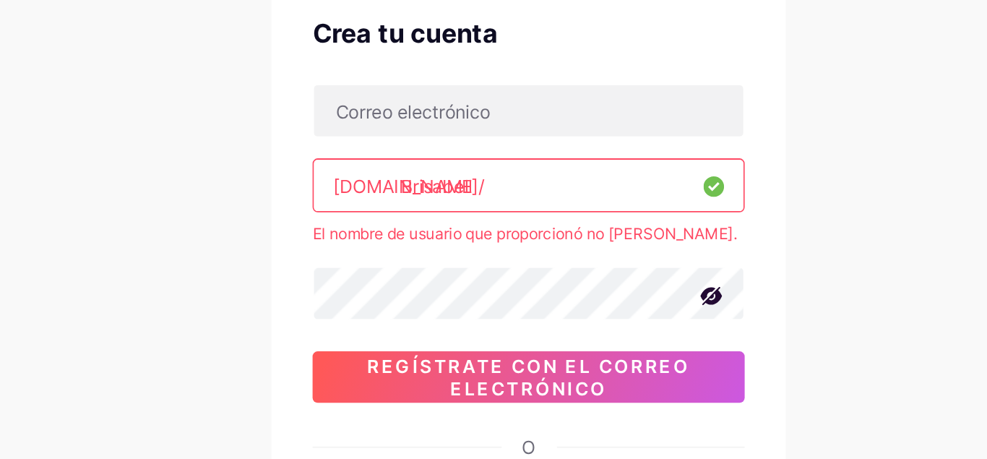
click at [449, 236] on div "El nombre de usuario que proporcionó no es válido." at bounding box center [493, 234] width 243 height 13
click at [493, 236] on div "El nombre de usuario que proporcionó no es válido." at bounding box center [493, 234] width 243 height 13
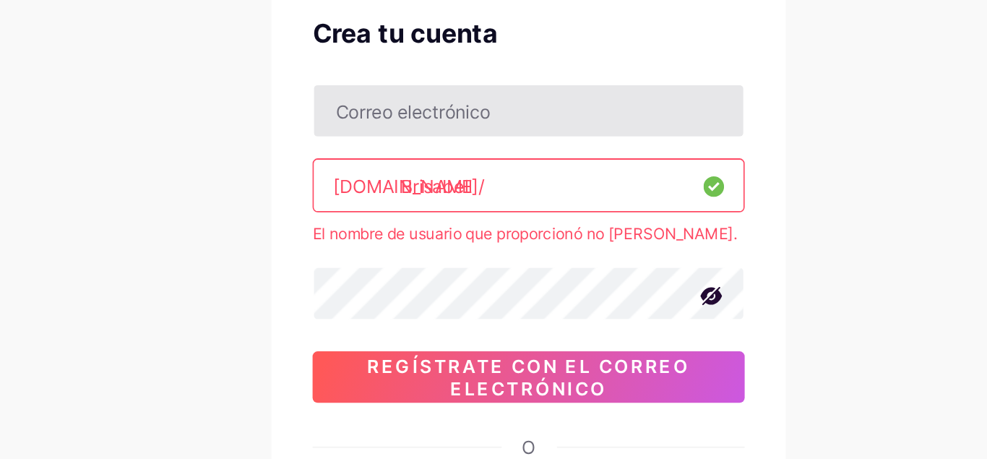
scroll to position [60, 0]
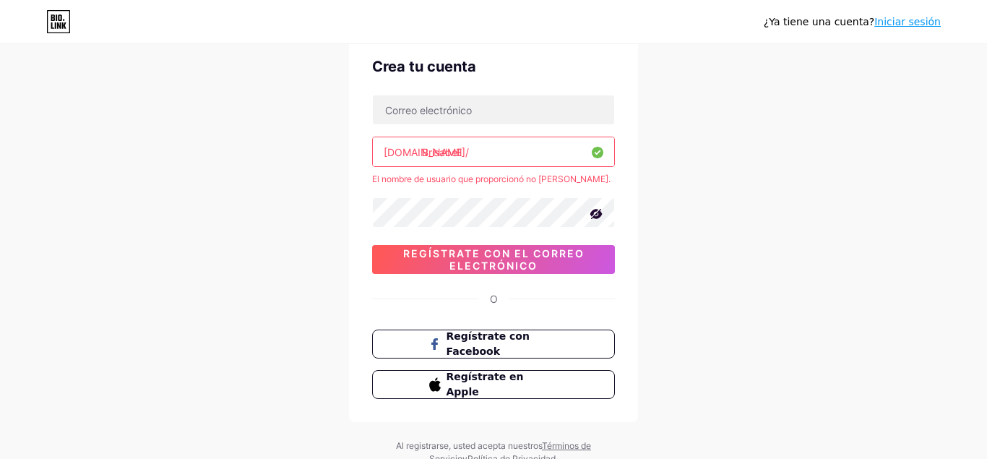
click at [67, 27] on icon at bounding box center [58, 21] width 25 height 23
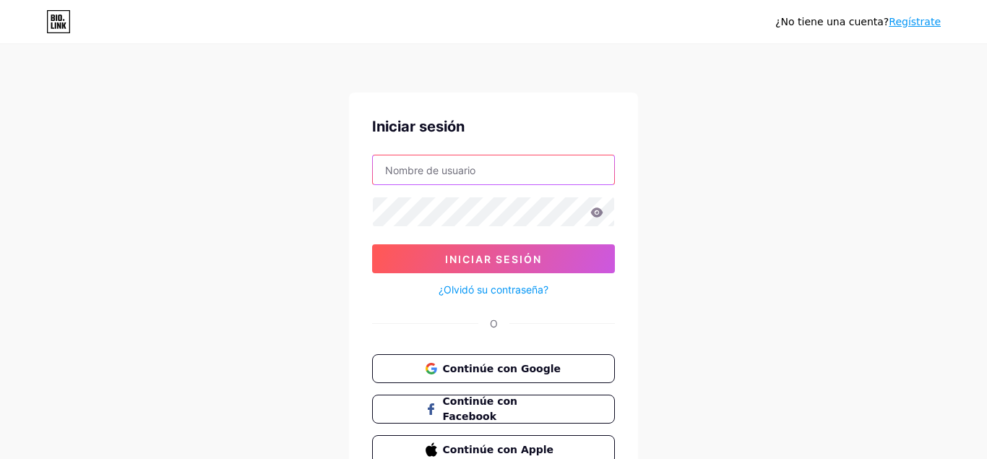
click at [507, 162] on input "text" at bounding box center [493, 169] width 241 height 29
click at [599, 210] on icon at bounding box center [597, 211] width 12 height 9
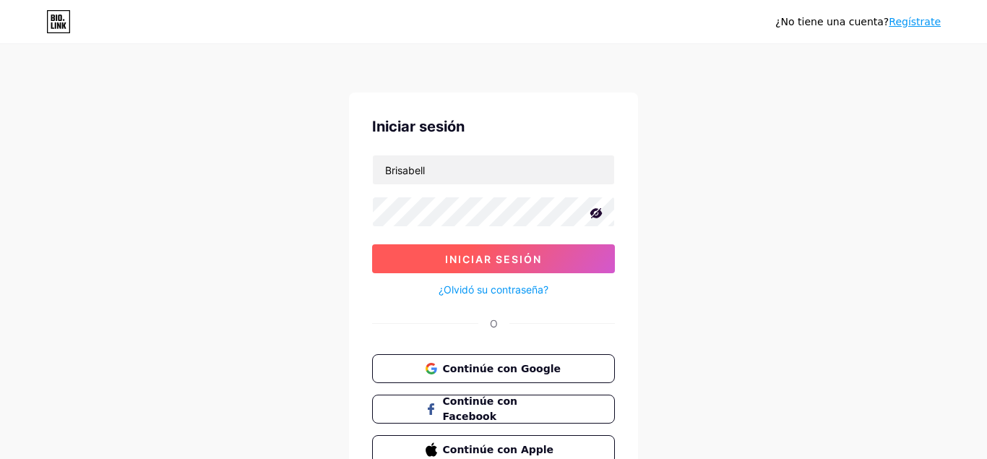
click at [547, 253] on button "Iniciar sesión" at bounding box center [493, 258] width 243 height 29
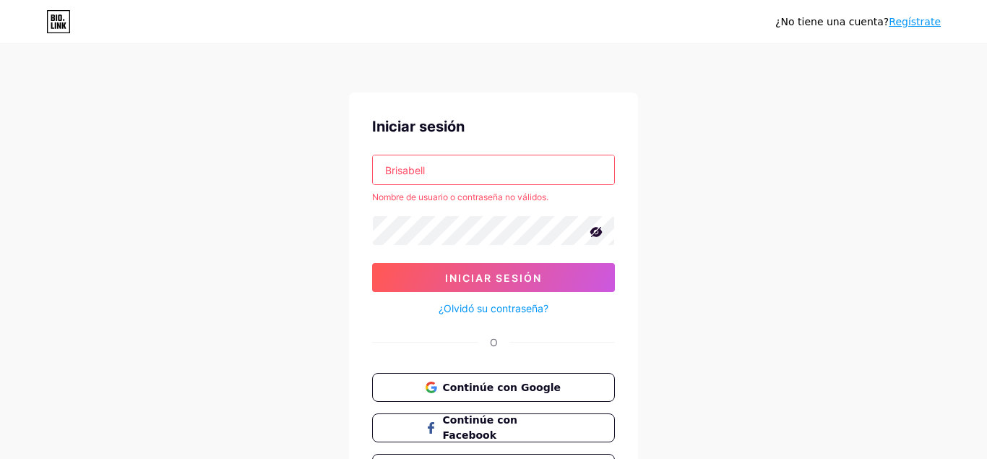
drag, startPoint x: 445, startPoint y: 170, endPoint x: 309, endPoint y: 171, distance: 135.9
click at [373, 171] on input "Brisabell" at bounding box center [493, 169] width 241 height 29
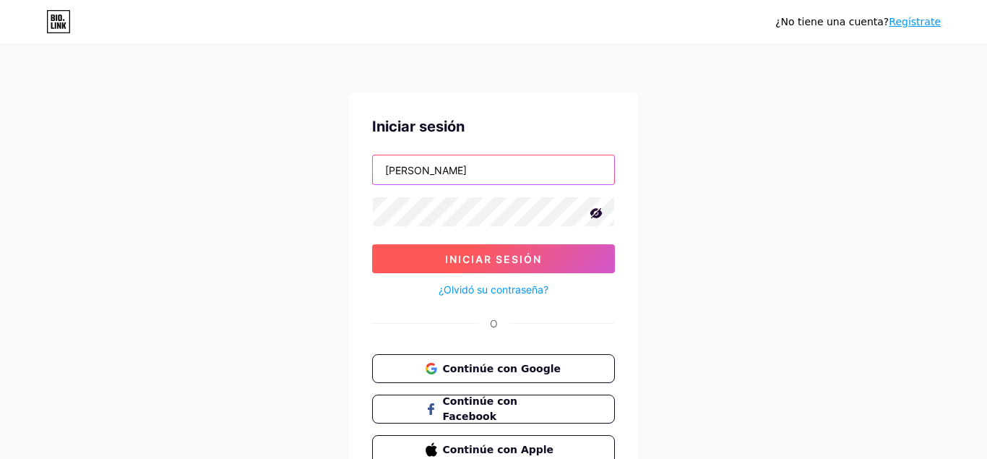
type input "Isabel"
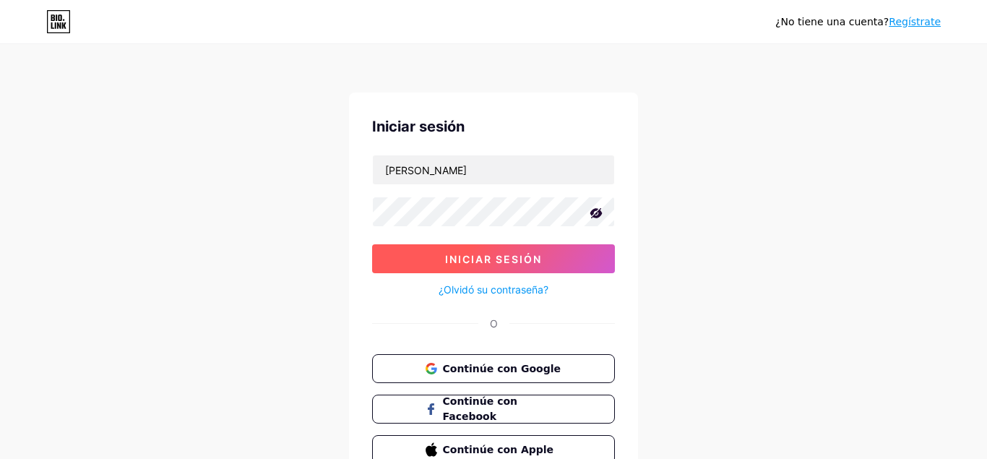
click at [403, 262] on button "Iniciar sesión" at bounding box center [493, 258] width 243 height 29
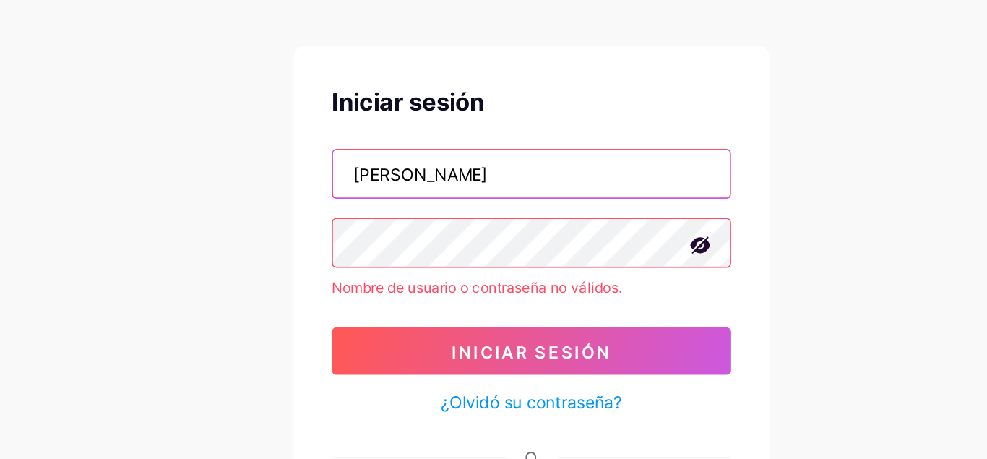
drag, startPoint x: 434, startPoint y: 163, endPoint x: 348, endPoint y: 168, distance: 86.9
click at [373, 168] on input "Isabel" at bounding box center [493, 169] width 241 height 29
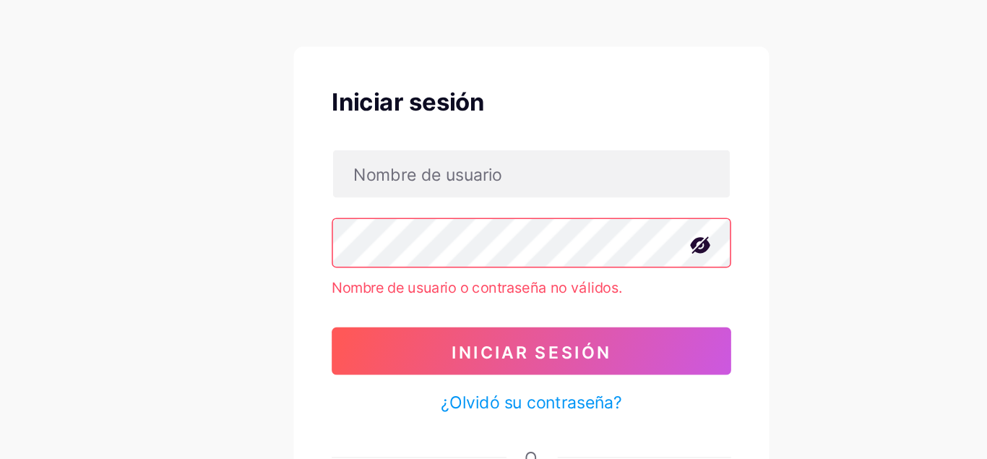
click at [643, 120] on div "¿No tiene una cuenta? Regístrate Iniciar sesión Nombre de usuario o contraseña …" at bounding box center [493, 276] width 987 height 552
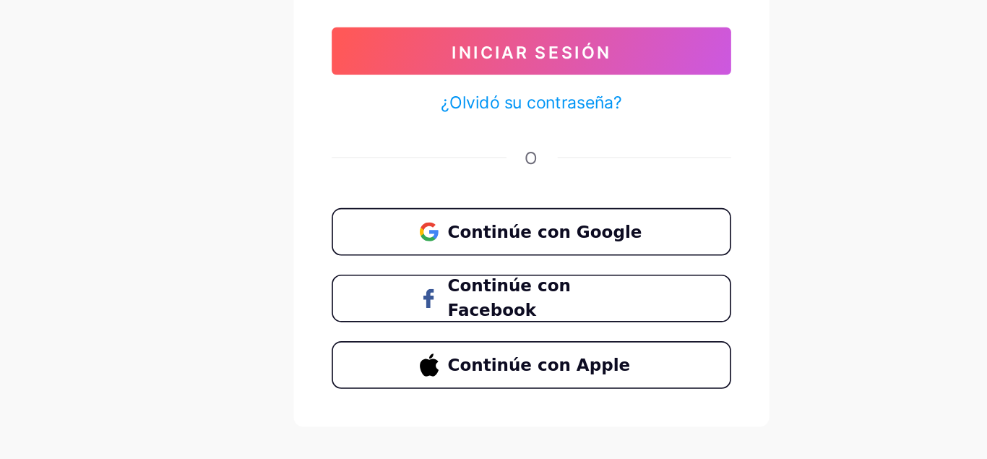
scroll to position [90, 0]
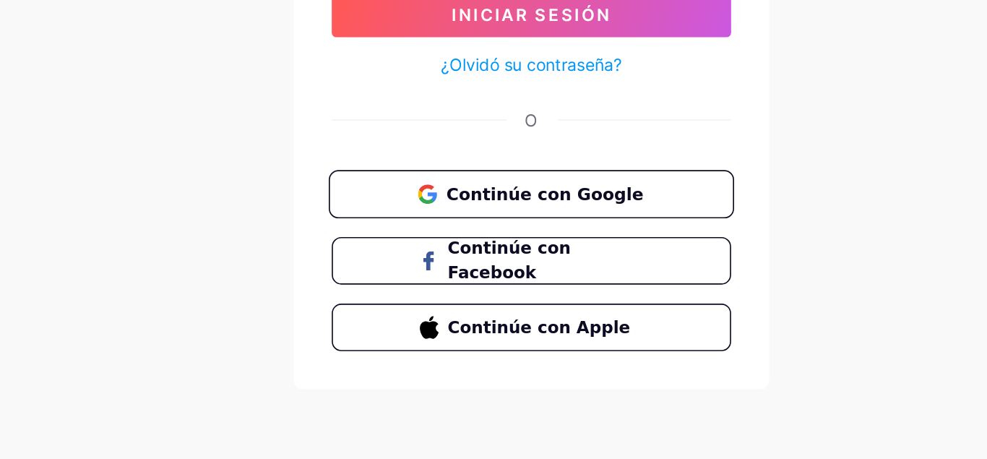
click at [486, 295] on span "Continúe con Google" at bounding box center [502, 297] width 121 height 15
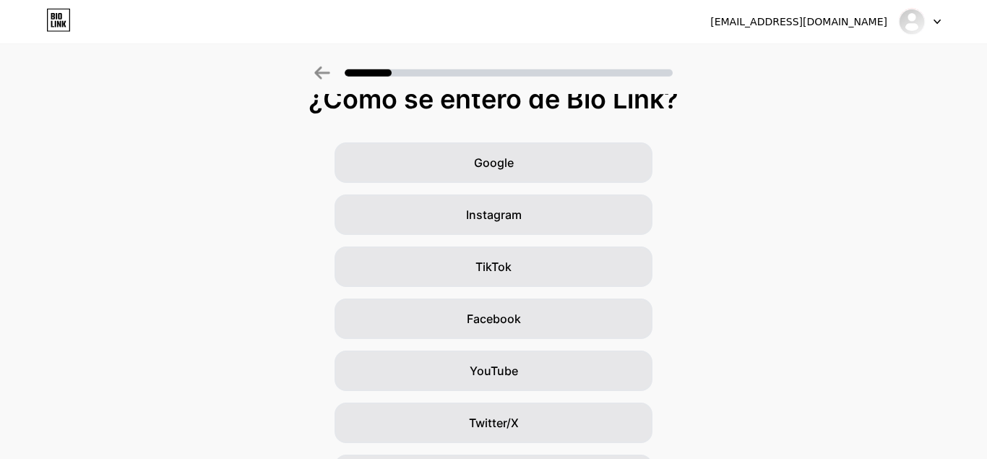
scroll to position [33, 0]
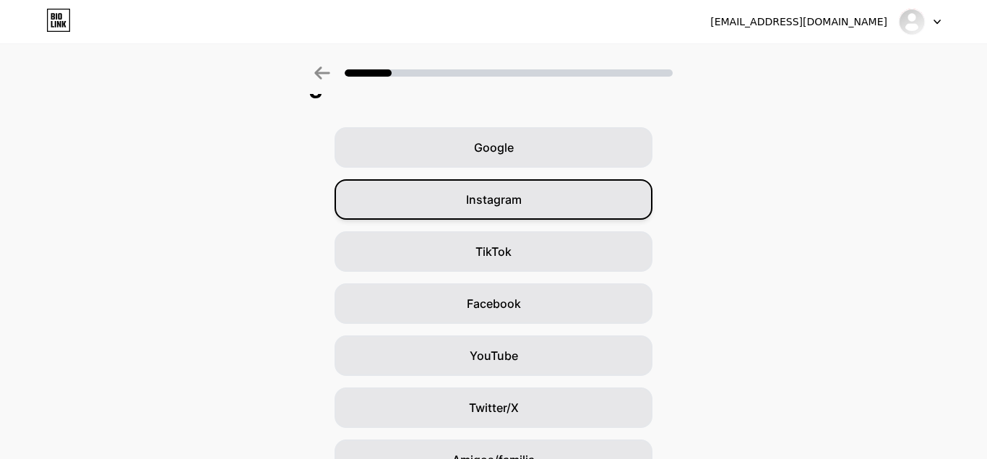
click at [536, 203] on div "Instagram" at bounding box center [494, 199] width 318 height 40
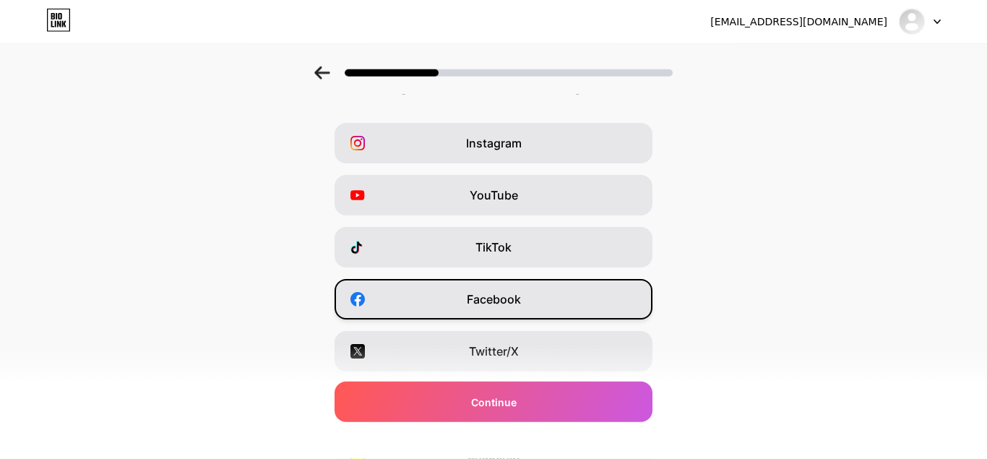
scroll to position [41, 0]
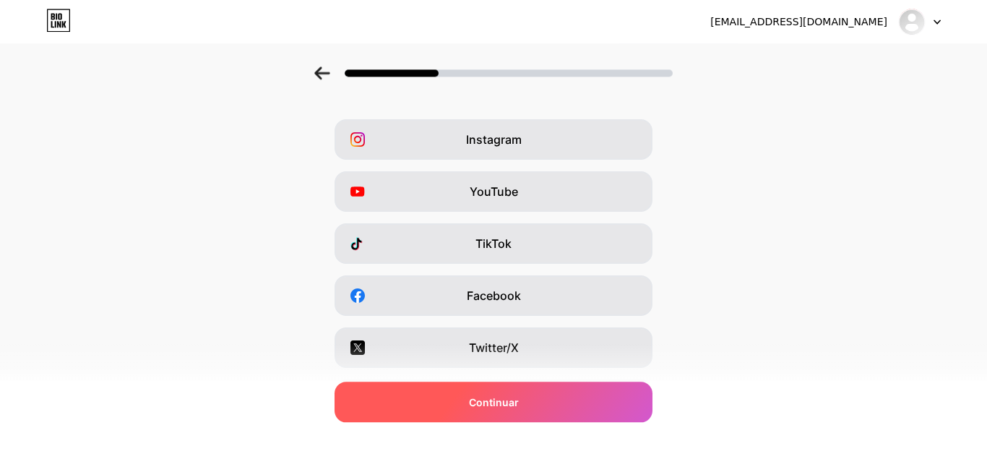
click at [531, 387] on div "Continuar" at bounding box center [494, 402] width 318 height 40
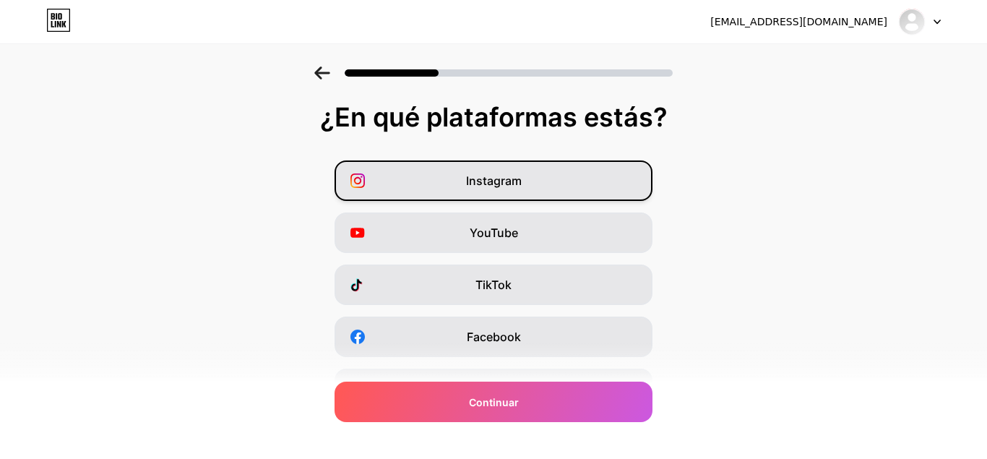
click at [498, 192] on div "Instagram" at bounding box center [494, 180] width 318 height 40
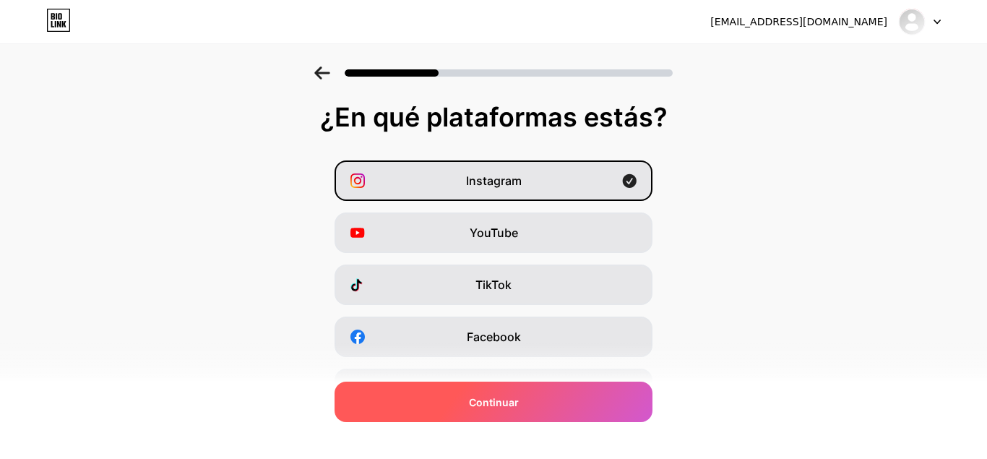
click at [478, 411] on div "Continuar" at bounding box center [494, 402] width 318 height 40
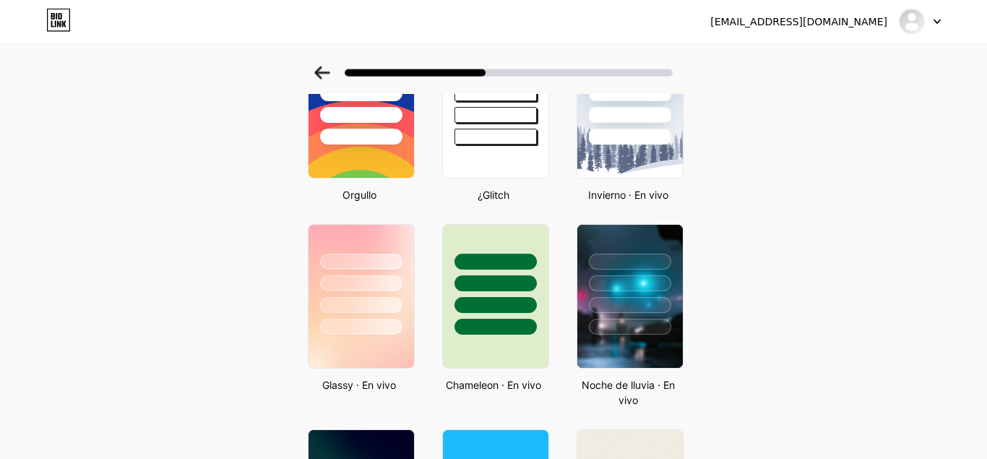
scroll to position [325, 0]
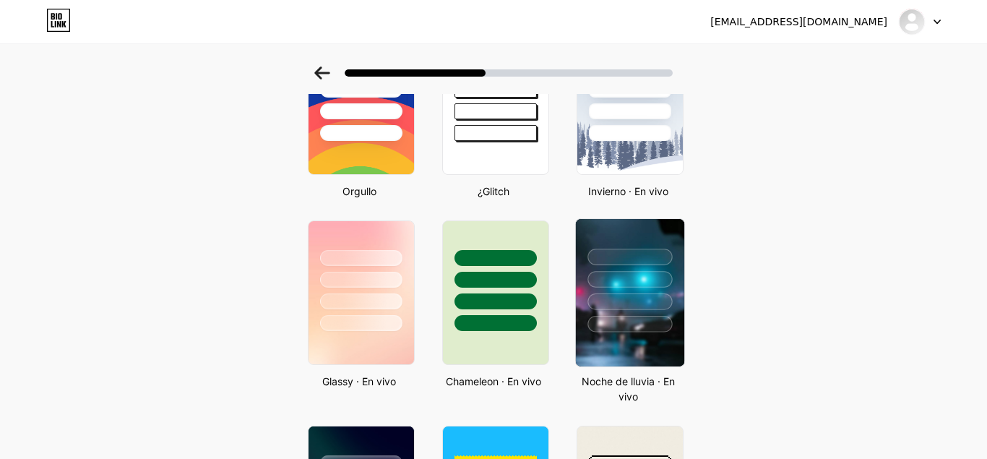
click at [611, 287] on div at bounding box center [630, 279] width 85 height 17
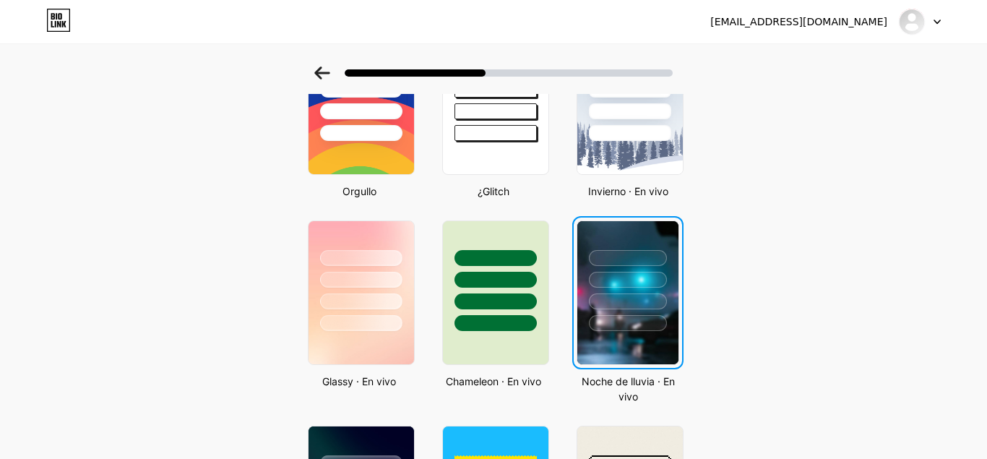
scroll to position [0, 0]
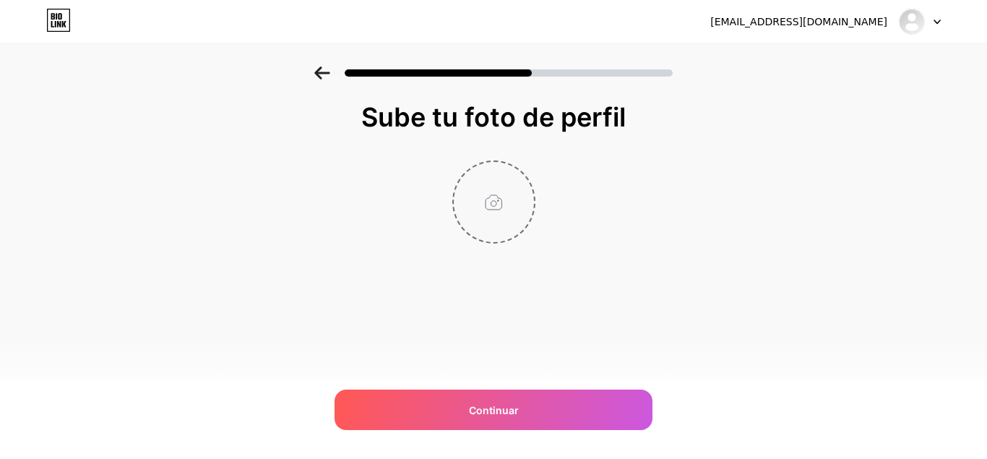
click at [497, 207] on input "file" at bounding box center [494, 202] width 80 height 80
type input "C:\fakepath\masha y el oso.jpeg"
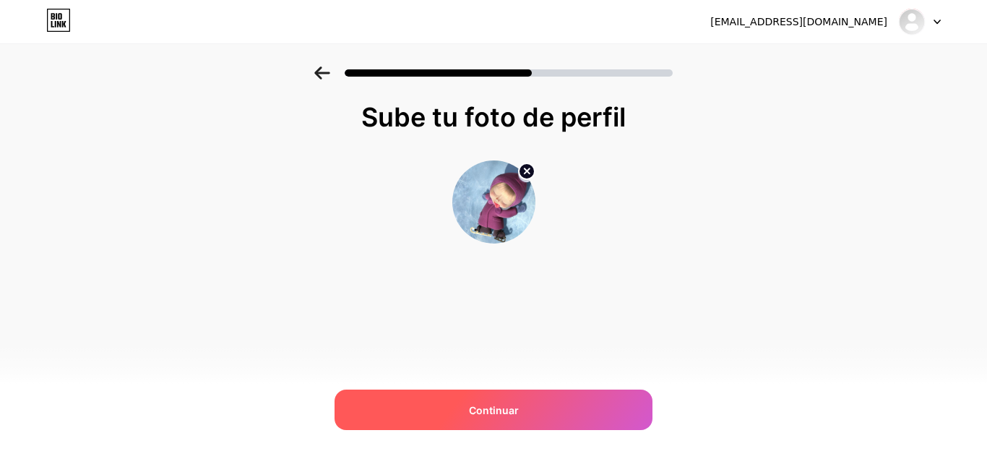
click at [491, 412] on span "Continuar" at bounding box center [494, 410] width 50 height 15
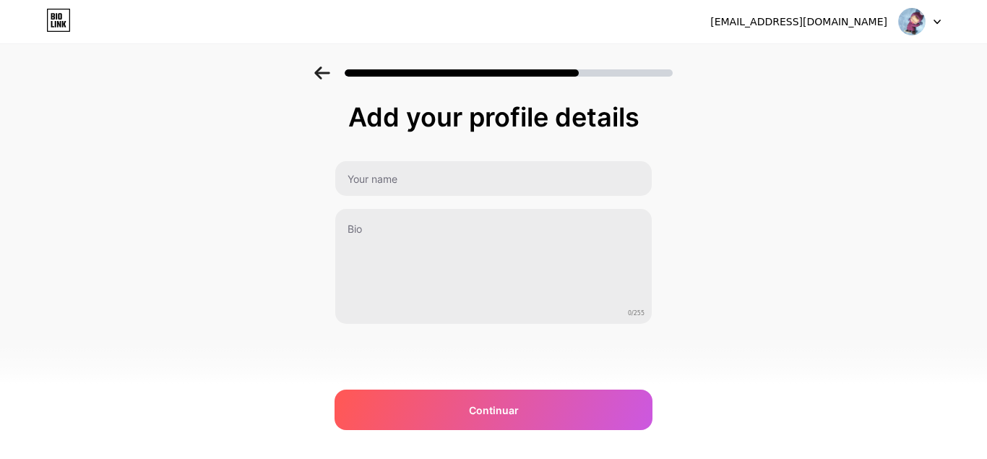
click at [480, 408] on span "Continuar" at bounding box center [494, 410] width 50 height 15
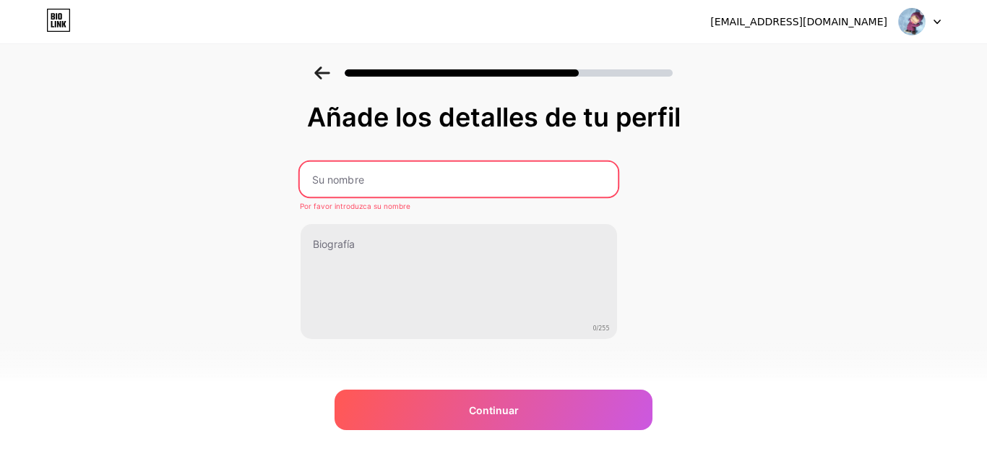
click at [400, 181] on input "text" at bounding box center [458, 179] width 318 height 35
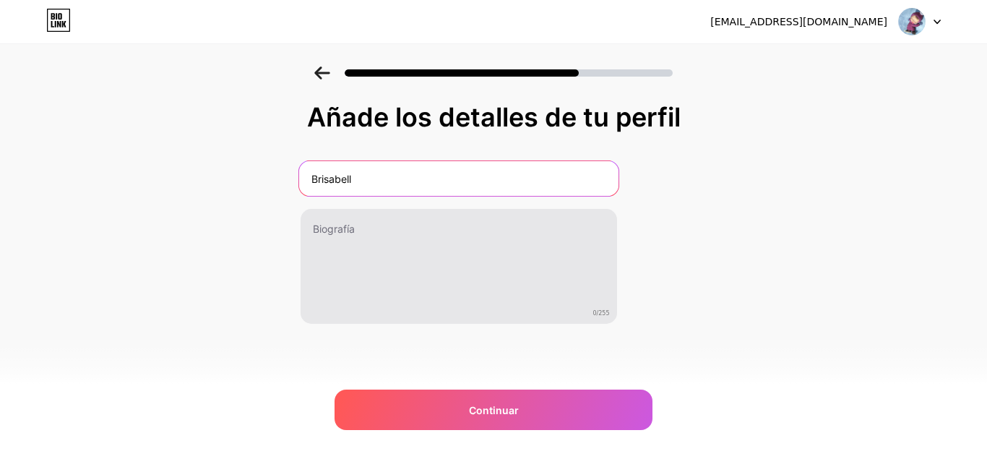
type input "Brisabell"
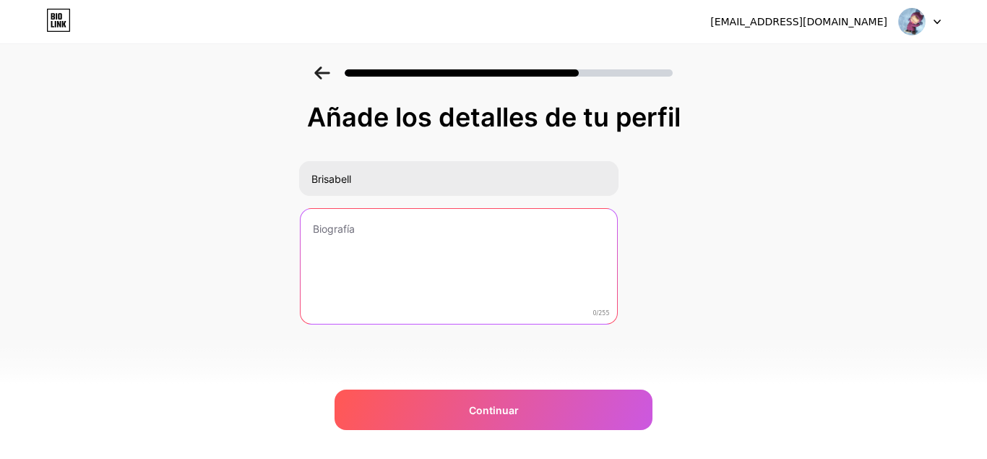
click at [386, 271] on textarea at bounding box center [459, 267] width 317 height 116
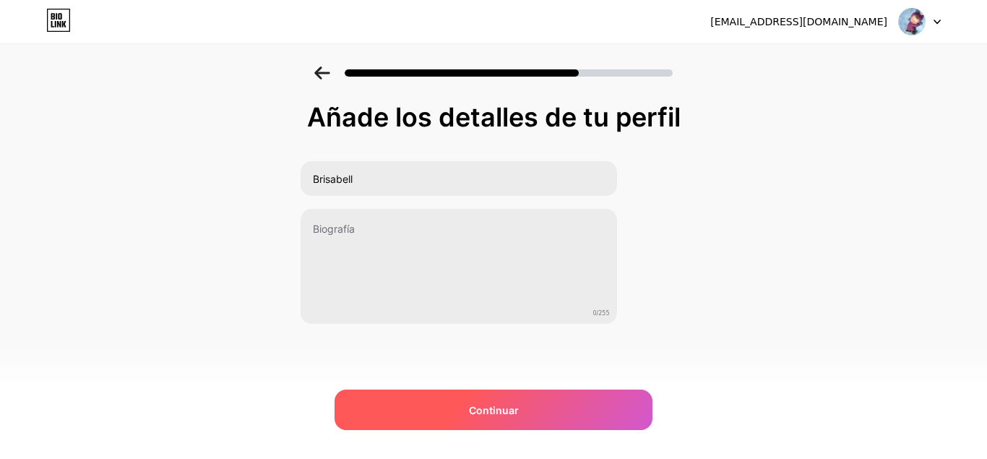
click at [485, 408] on span "Continuar" at bounding box center [494, 410] width 50 height 15
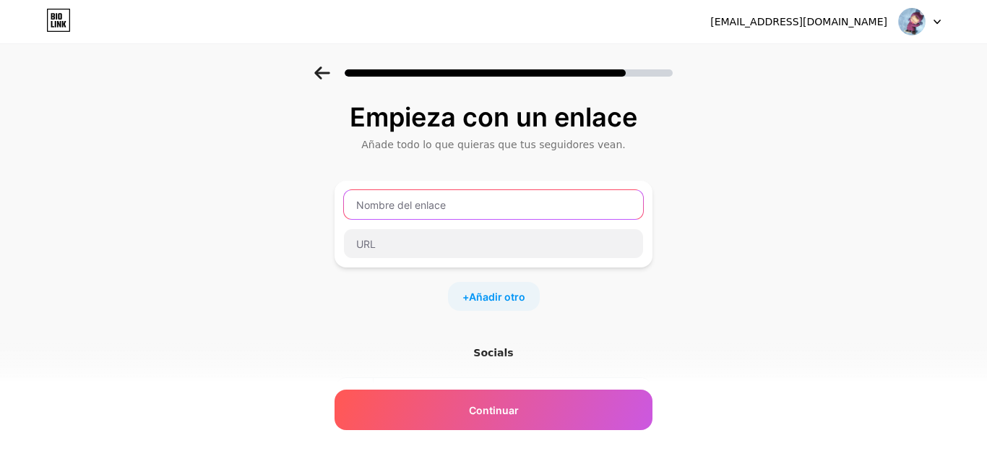
click at [428, 214] on input "text" at bounding box center [493, 204] width 299 height 29
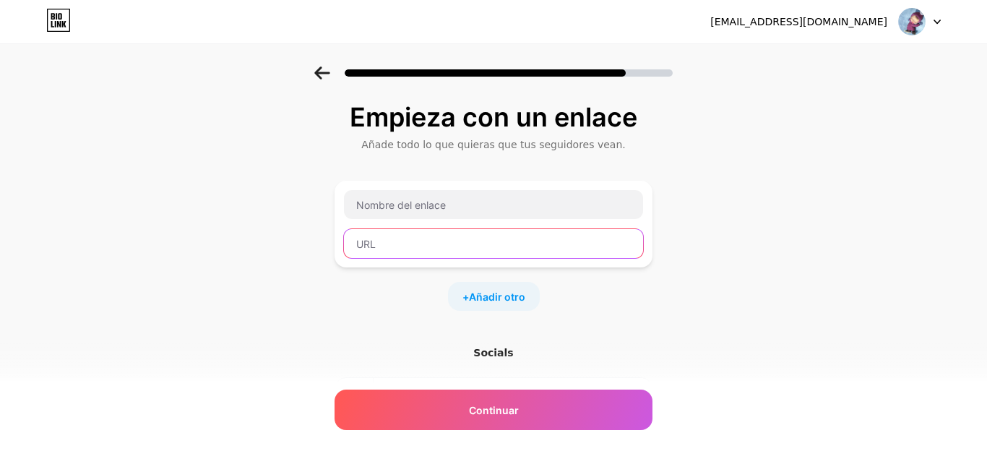
click at [416, 239] on input "text" at bounding box center [493, 243] width 299 height 29
click at [468, 287] on div "+ Añadir otro" at bounding box center [494, 296] width 92 height 29
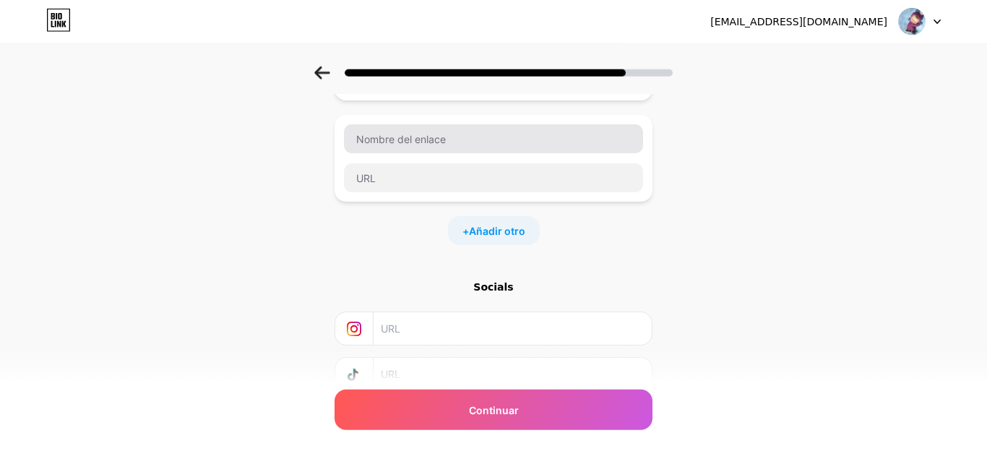
scroll to position [168, 0]
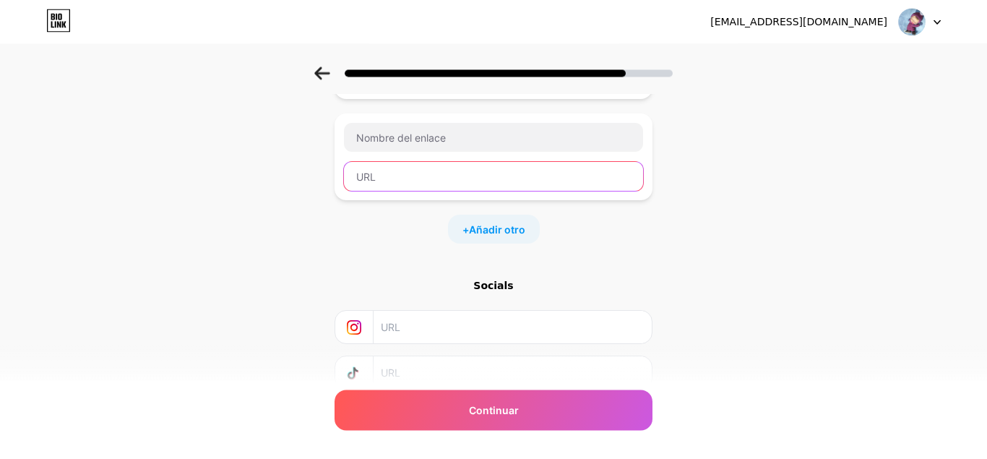
click at [519, 176] on input "text" at bounding box center [493, 176] width 299 height 29
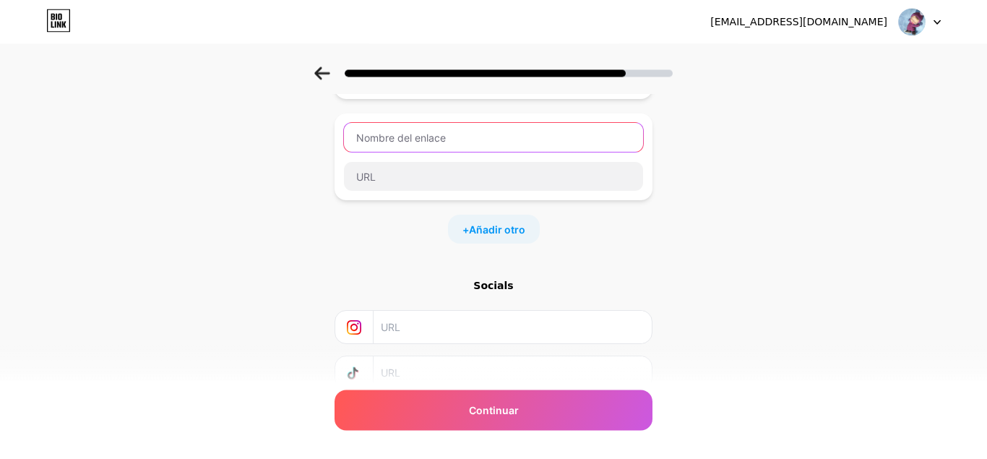
click at [492, 151] on input "text" at bounding box center [493, 137] width 299 height 29
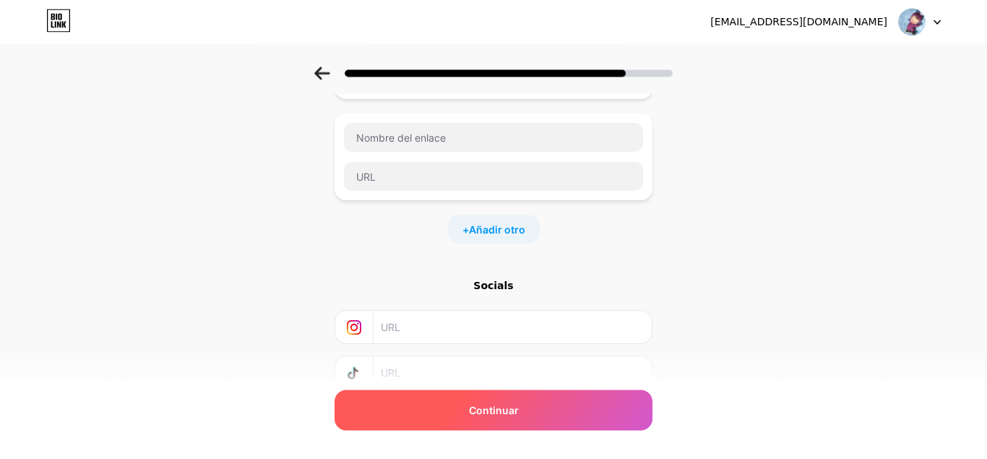
click at [455, 408] on div "Continuar" at bounding box center [494, 410] width 318 height 40
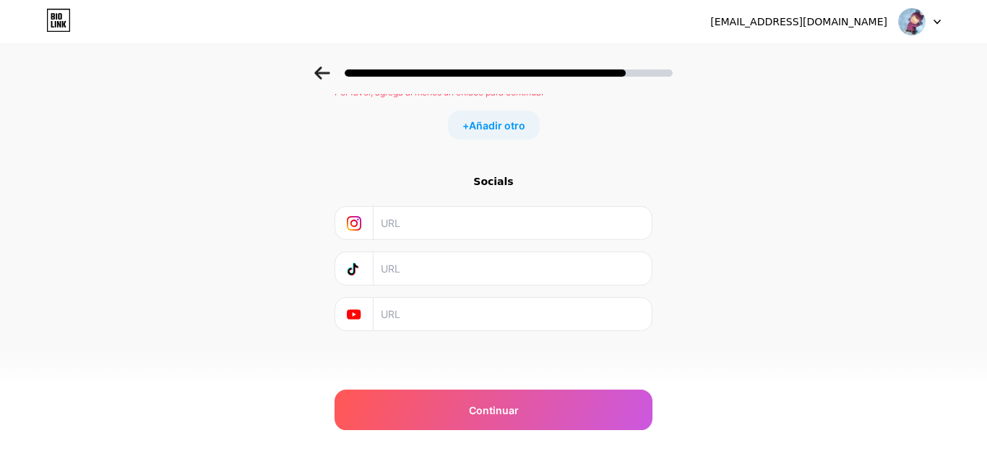
scroll to position [302, 0]
click at [330, 71] on div at bounding box center [493, 73] width 359 height 13
click at [329, 71] on icon at bounding box center [322, 73] width 16 height 13
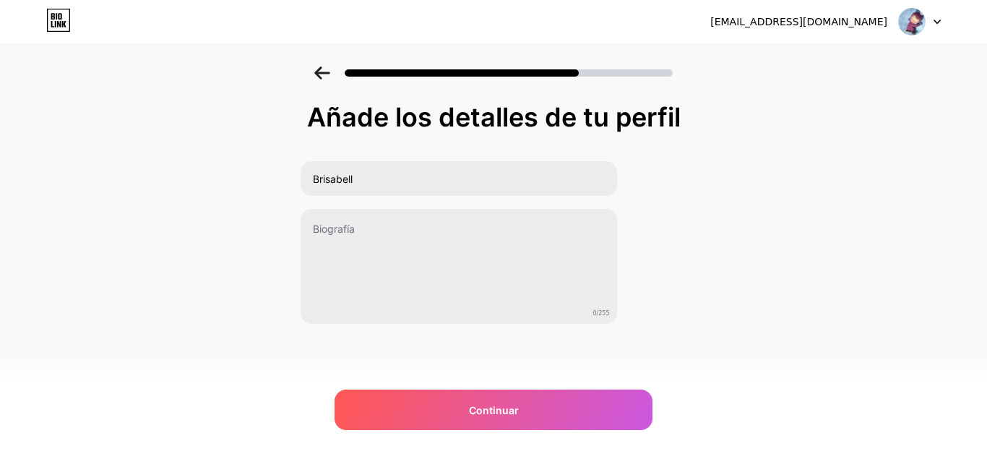
click at [60, 18] on icon at bounding box center [58, 20] width 25 height 23
click at [53, 34] on link at bounding box center [58, 22] width 25 height 26
click at [317, 81] on div at bounding box center [493, 68] width 987 height 51
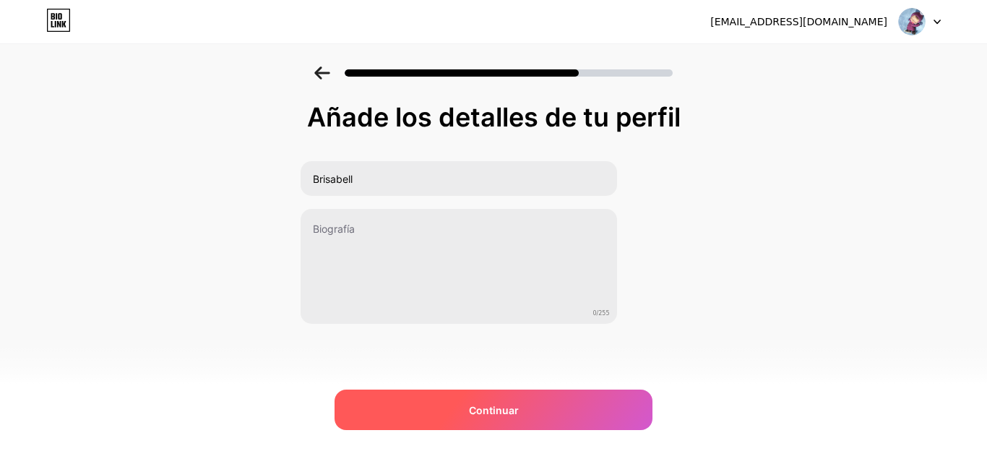
click at [458, 416] on div "Continuar" at bounding box center [494, 410] width 318 height 40
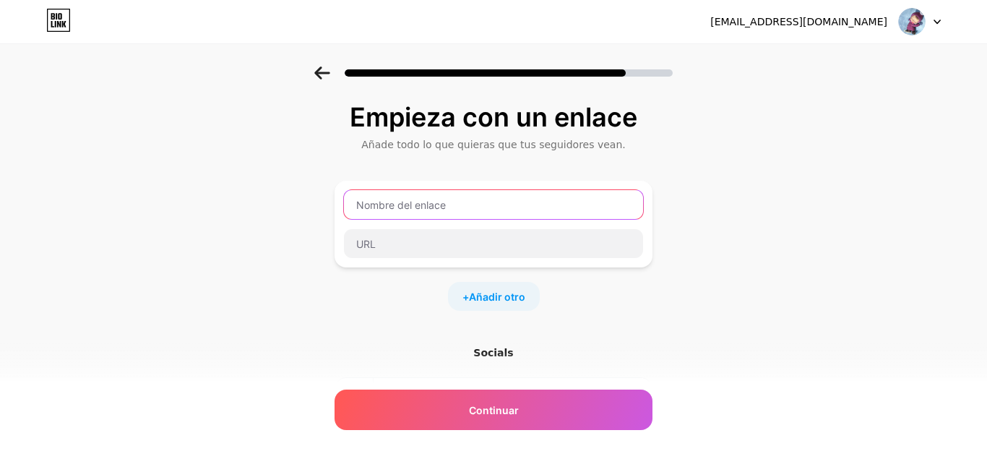
click at [400, 197] on input "text" at bounding box center [493, 204] width 299 height 29
click at [939, 17] on div at bounding box center [920, 22] width 42 height 26
click at [523, 189] on div at bounding box center [494, 224] width 318 height 87
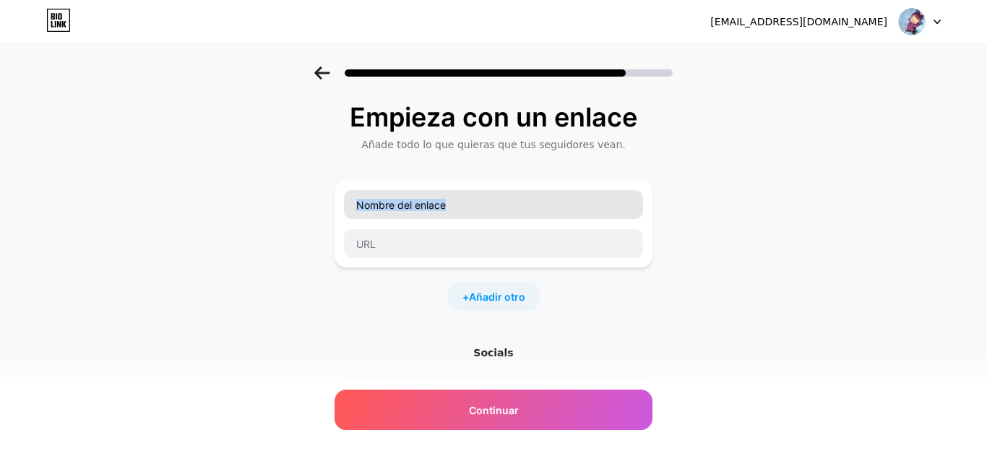
drag, startPoint x: 480, startPoint y: 227, endPoint x: 455, endPoint y: 204, distance: 33.7
click at [455, 204] on div at bounding box center [493, 223] width 301 height 69
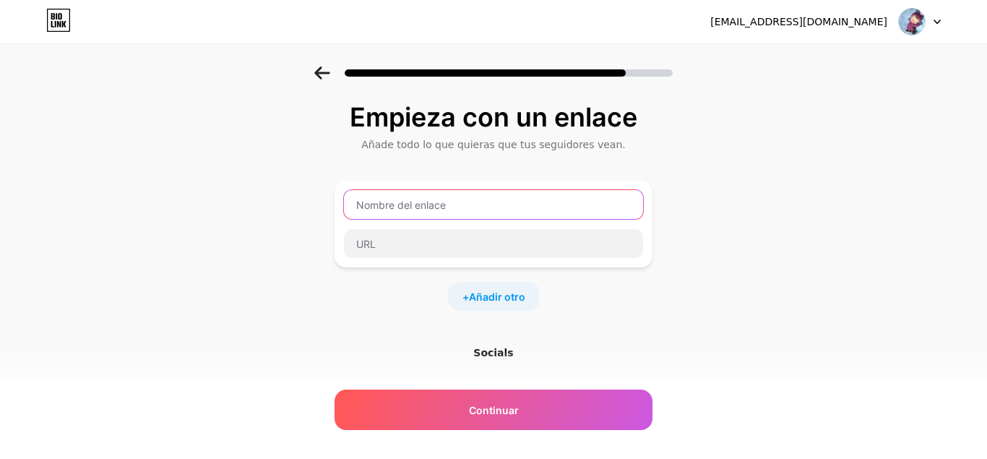
click at [455, 204] on input "text" at bounding box center [493, 204] width 299 height 29
paste input "https://www.youtube.com/channel/UCEdD5k6kqvWePns_1PQptjQ"
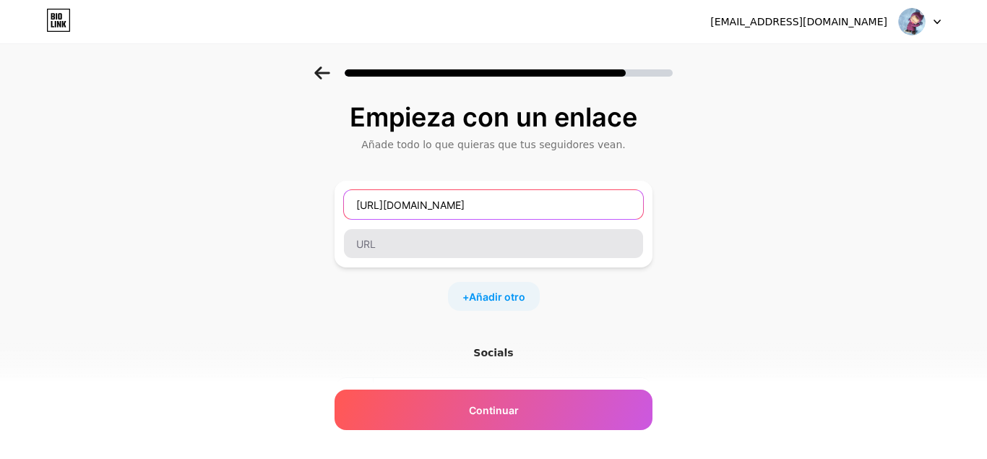
type input "https://www.youtube.com/channel/UCEdD5k6kqvWePns_1PQptjQ"
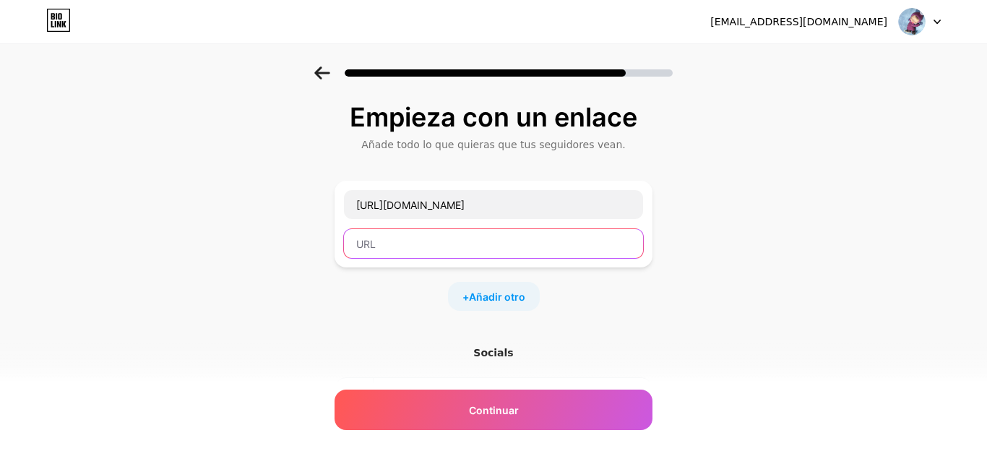
paste input "https://www.youtube.com/channel/UCEdD5k6kqvWePns_1PQptjQ"
click at [455, 233] on input "https://www.youtube.com/channel/UCEdD5k6kqvWePns_1PQptjQ" at bounding box center [493, 243] width 299 height 29
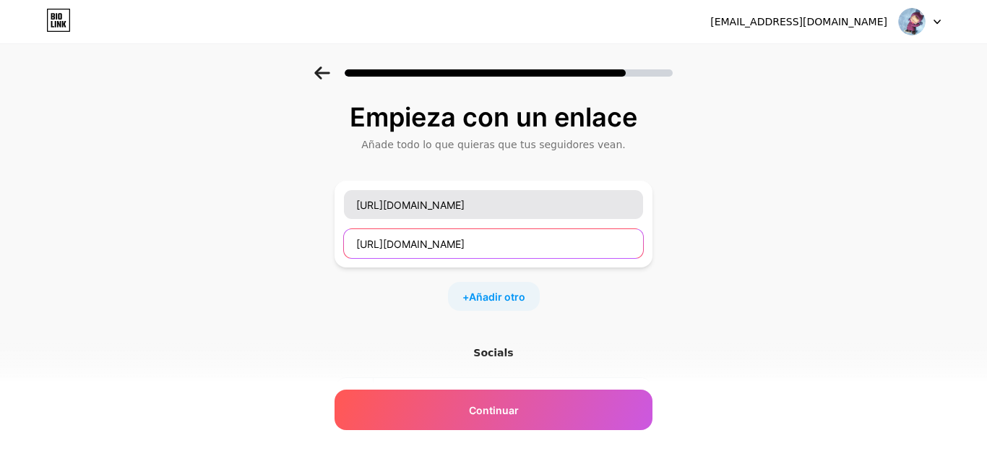
type input "https://www.youtube.com/channel/UCEdD5k6kqvWePns_1PQptjQ"
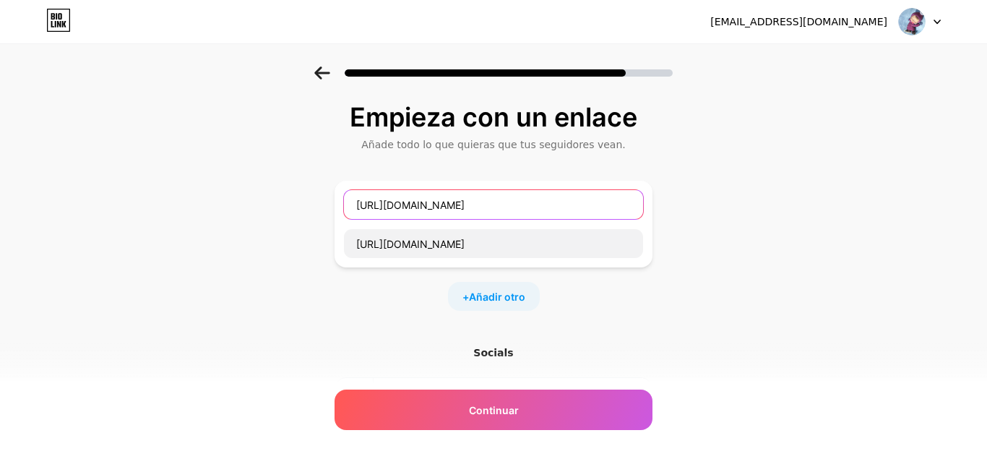
click at [446, 218] on input "https://www.youtube.com/channel/UCEdD5k6kqvWePns_1PQptjQ" at bounding box center [493, 204] width 299 height 29
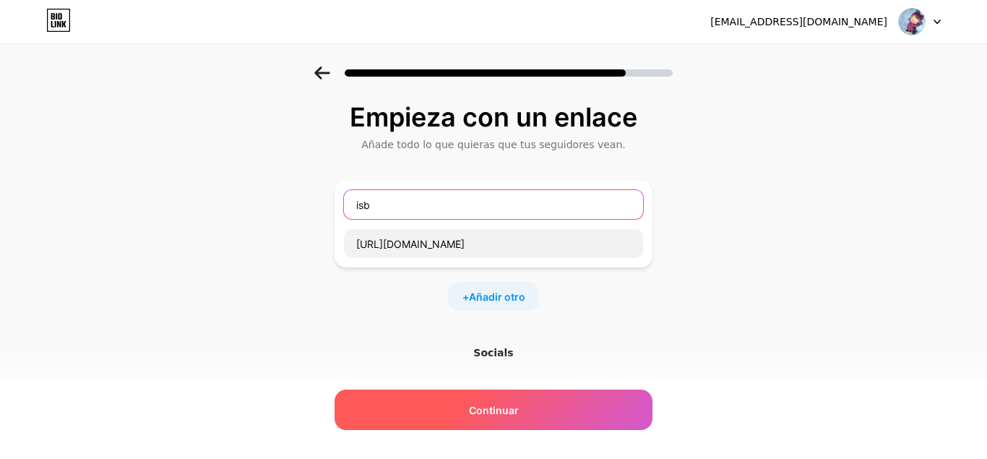
type input "isb"
click at [492, 414] on span "Continuar" at bounding box center [494, 410] width 50 height 15
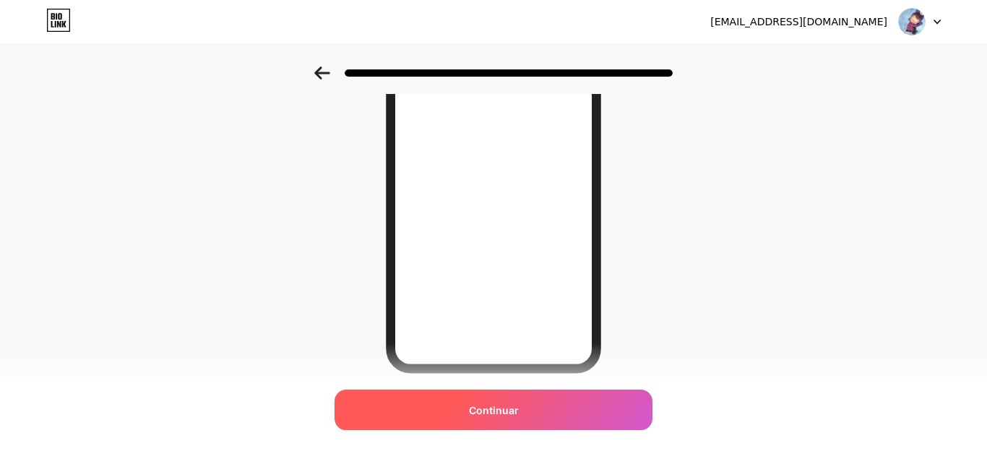
scroll to position [147, 0]
click at [456, 406] on div "Continuar" at bounding box center [494, 410] width 318 height 40
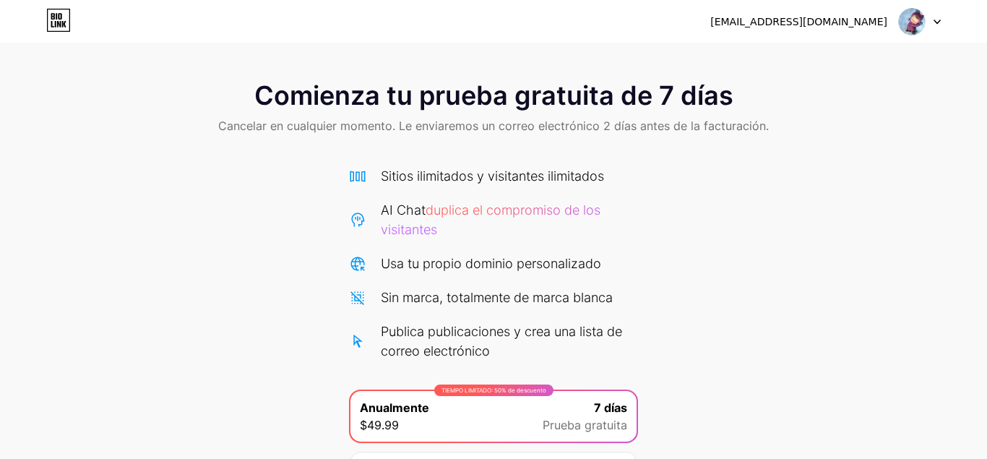
scroll to position [162, 0]
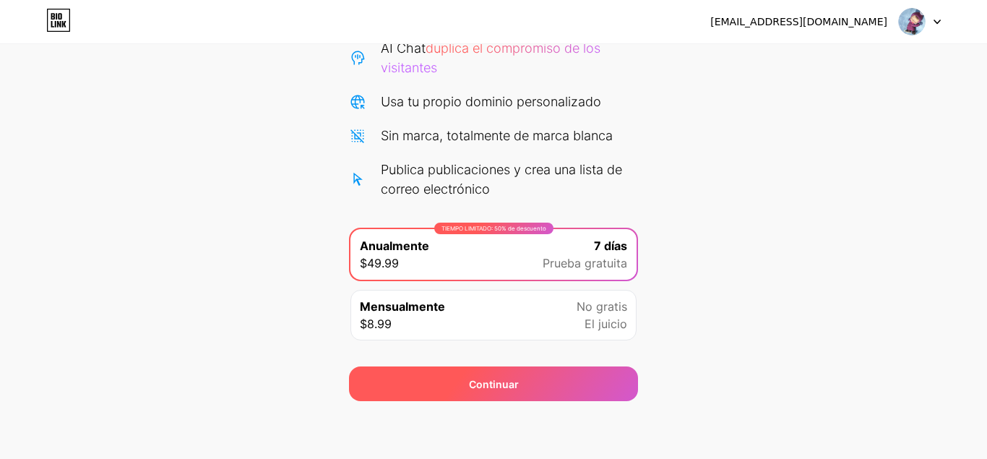
click at [501, 376] on div "Continuar" at bounding box center [493, 383] width 289 height 35
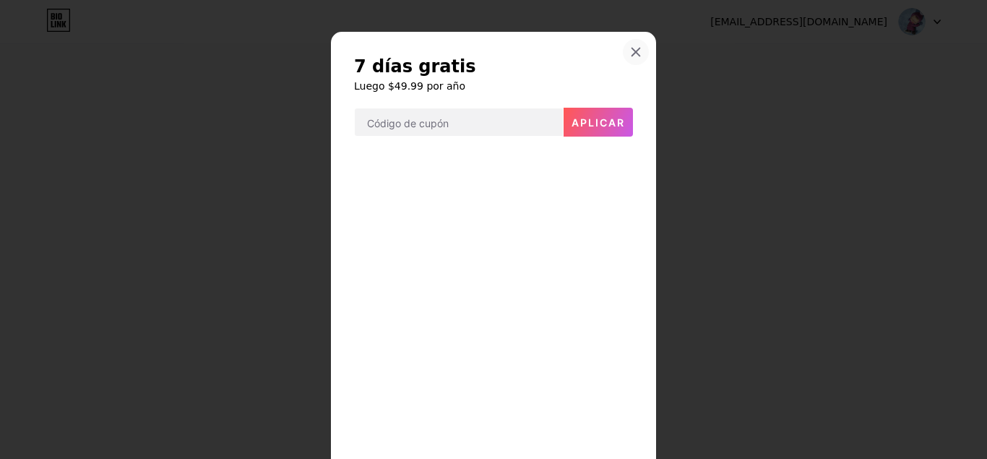
click at [630, 53] on div at bounding box center [636, 52] width 26 height 26
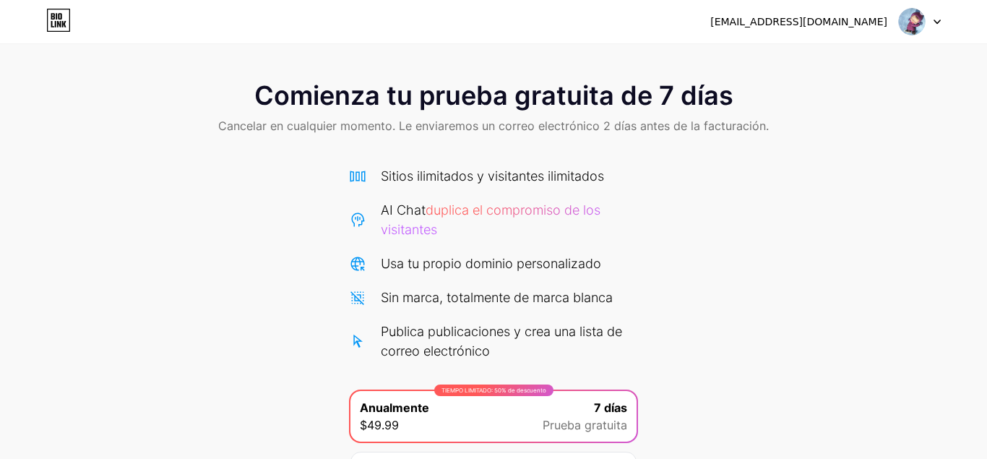
click at [932, 20] on div at bounding box center [920, 22] width 42 height 26
click at [854, 72] on li "Logout" at bounding box center [850, 59] width 179 height 39
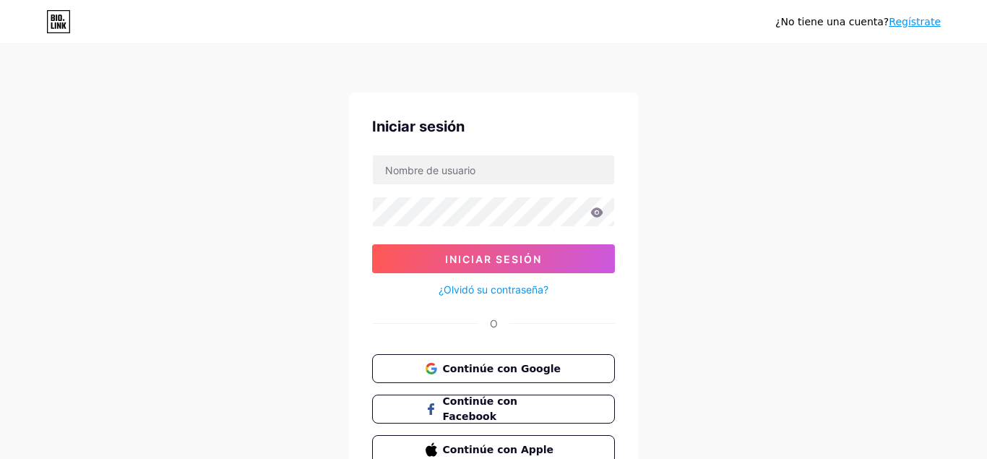
click at [912, 23] on link "Regístrate" at bounding box center [915, 22] width 52 height 12
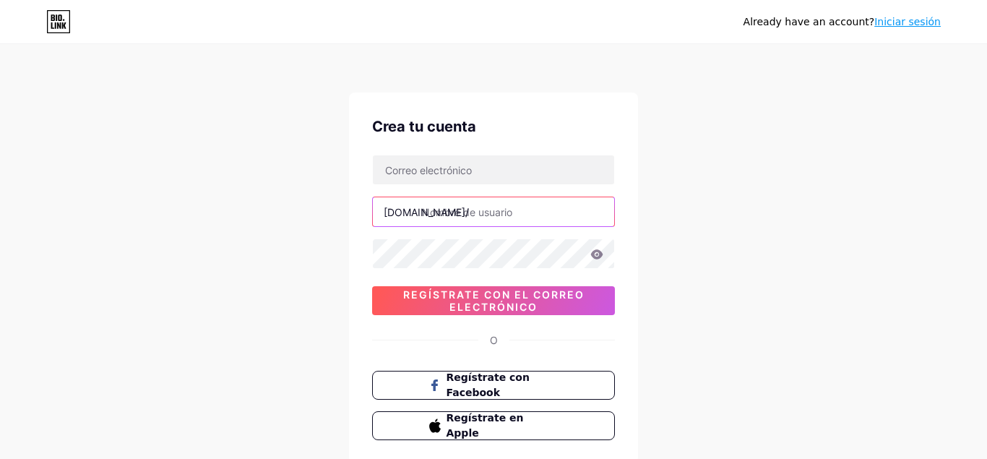
click at [539, 205] on input "text" at bounding box center [493, 211] width 241 height 29
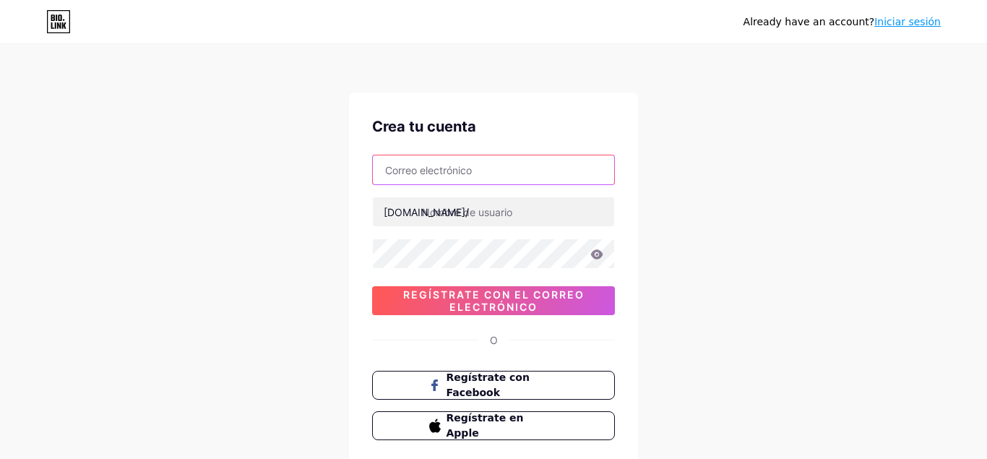
click at [471, 182] on input "text" at bounding box center [493, 169] width 241 height 29
type input "b"
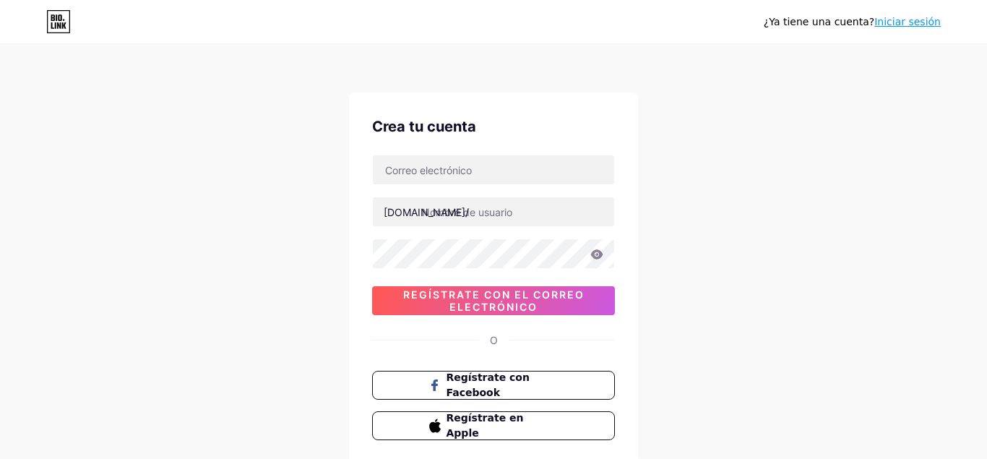
click at [87, 105] on div "¿Ya tiene una cuenta? Iniciar sesión Crea tu cuenta [DOMAIN_NAME]/ 0cAFcWeA4nq8…" at bounding box center [493, 276] width 987 height 553
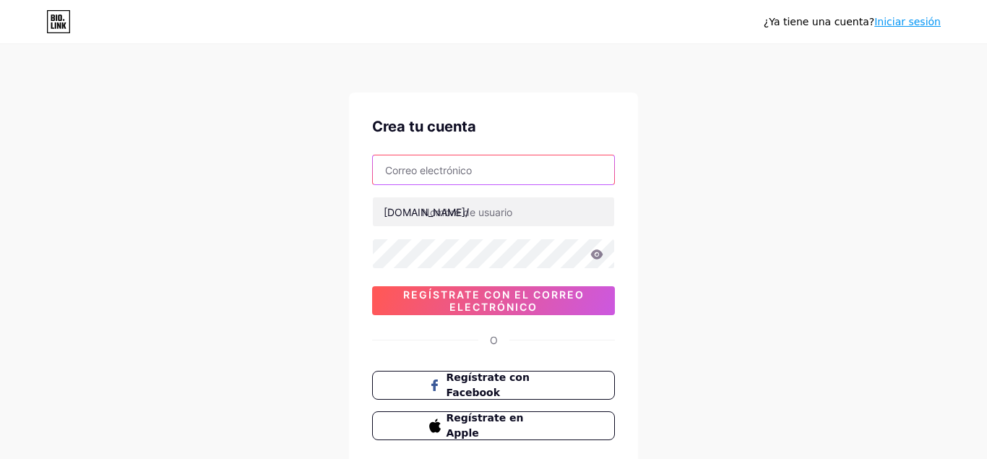
click at [442, 168] on input "text" at bounding box center [493, 169] width 241 height 29
type input "b"
paste input "[EMAIL_ADDRESS][DOMAIN_NAME]"
type input "[EMAIL_ADDRESS][DOMAIN_NAME]"
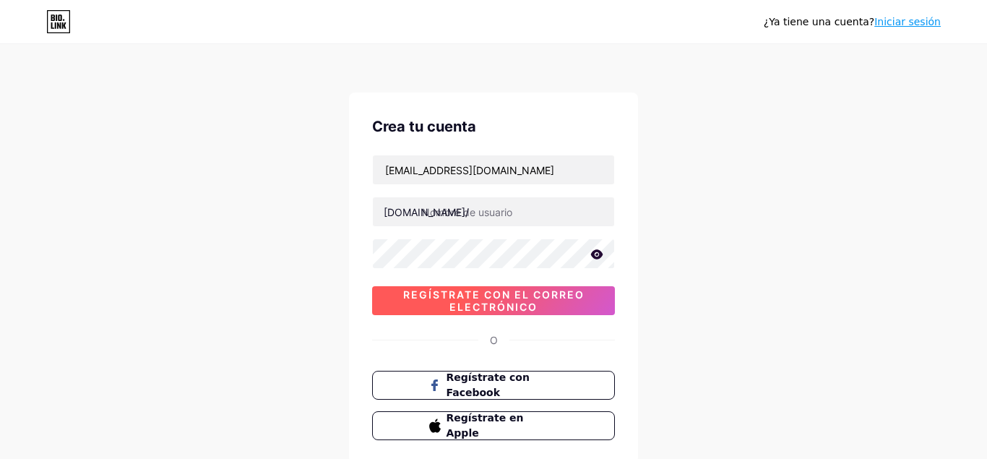
click at [512, 288] on span "Regístrate con el correo electrónico" at bounding box center [493, 300] width 243 height 25
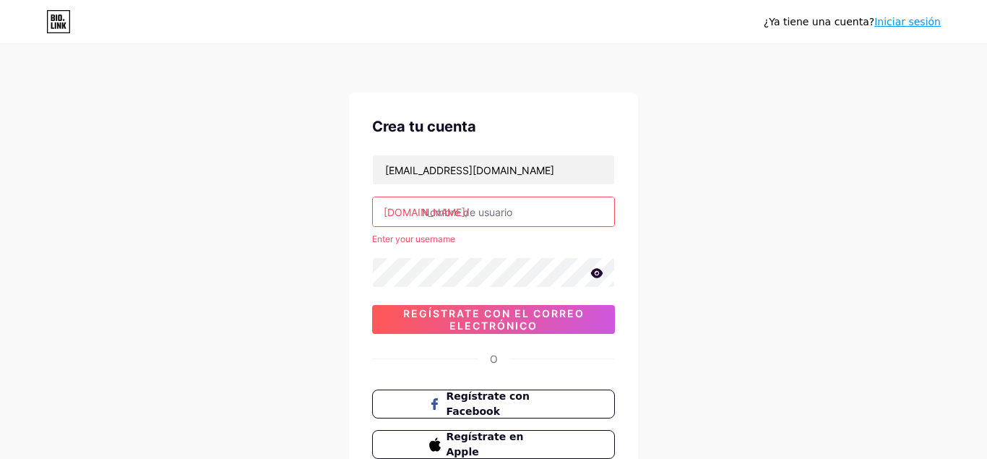
click at [477, 218] on input "text" at bounding box center [493, 211] width 241 height 29
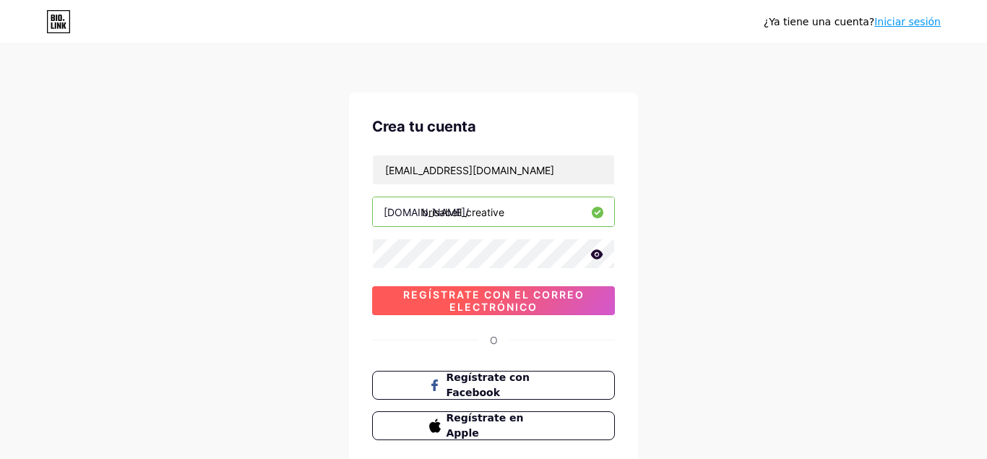
type input "brisabell_creative"
click at [493, 312] on span "Regístrate con el correo electrónico" at bounding box center [493, 300] width 243 height 25
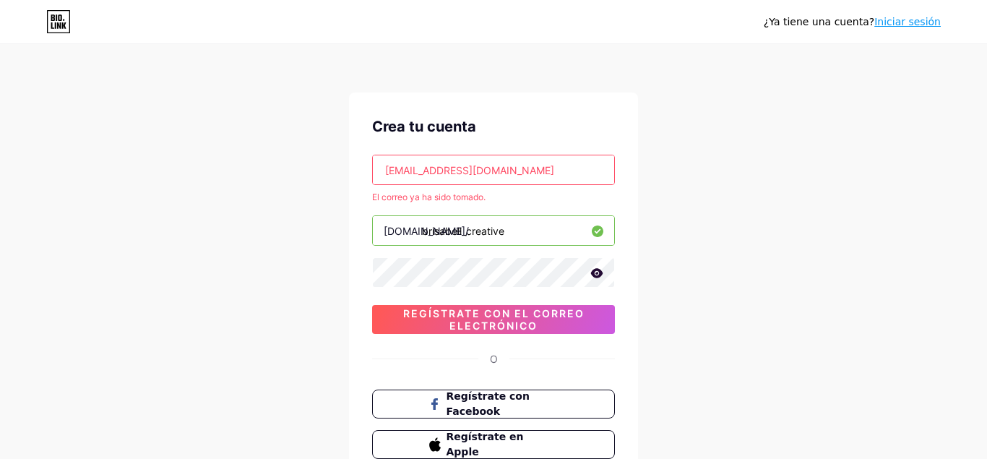
click at [200, 107] on div "¿Ya tiene una cuenta? Iniciar sesión Crea tu cuenta [EMAIL_ADDRESS][DOMAIN_NAME…" at bounding box center [493, 286] width 987 height 572
click at [558, 158] on input "[EMAIL_ADDRESS][DOMAIN_NAME]" at bounding box center [493, 169] width 241 height 29
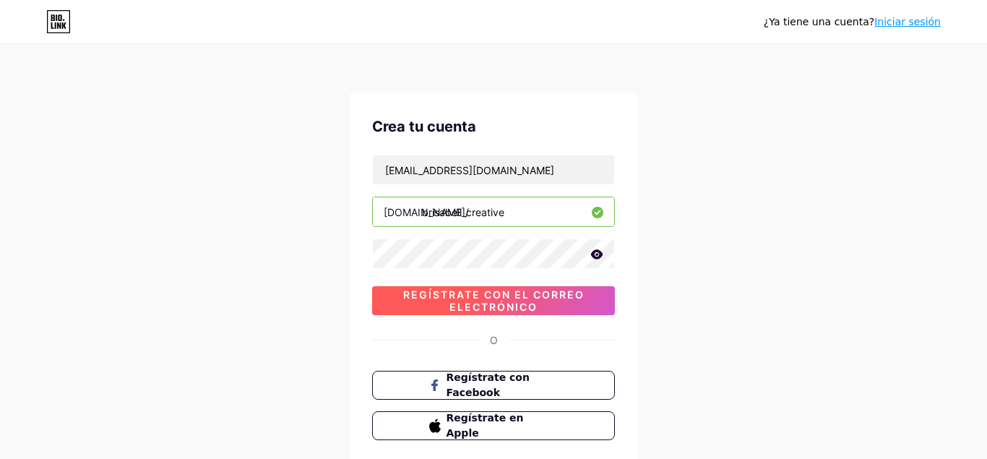
click at [554, 294] on span "Regístrate con el correo electrónico" at bounding box center [493, 300] width 243 height 25
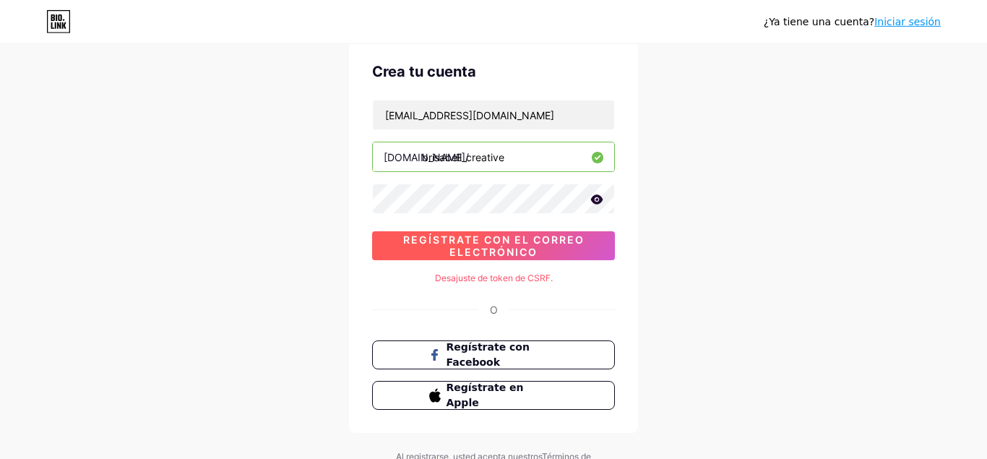
scroll to position [61, 0]
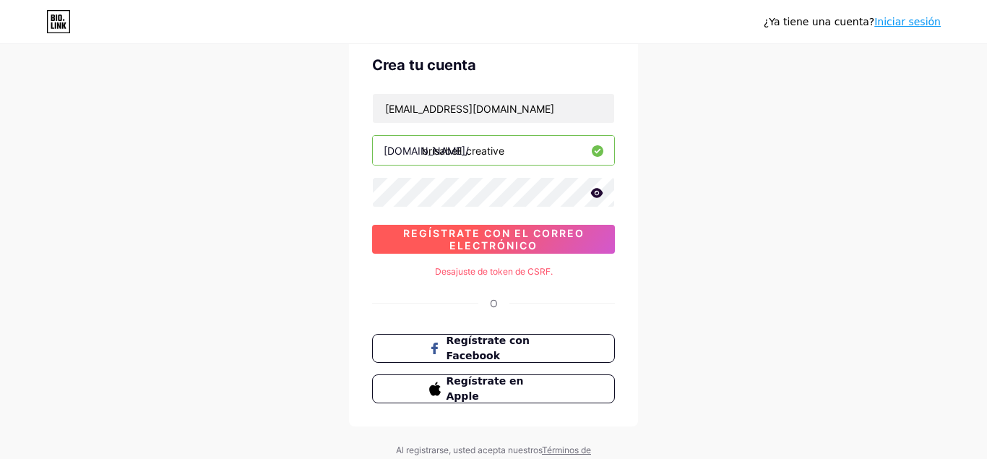
click at [481, 244] on span "Regístrate con el correo electrónico" at bounding box center [493, 239] width 243 height 25
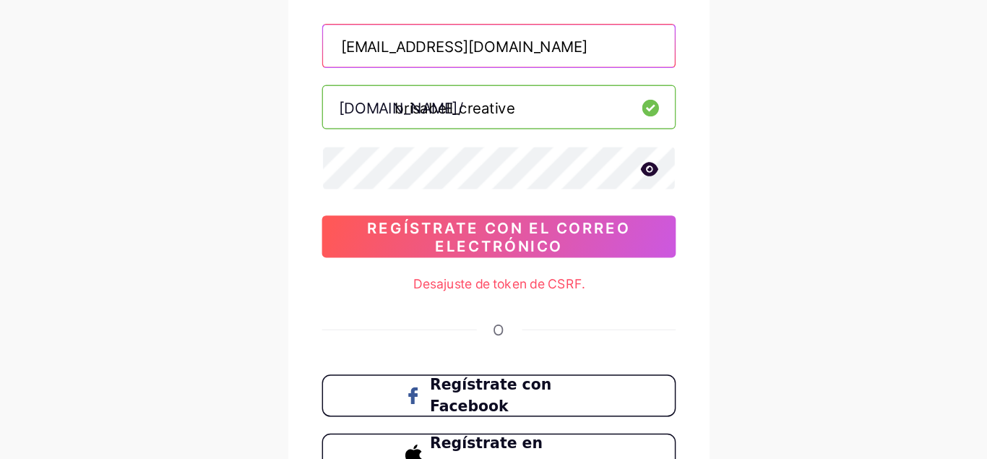
click at [587, 112] on input "[EMAIL_ADDRESS][DOMAIN_NAME]" at bounding box center [493, 108] width 241 height 29
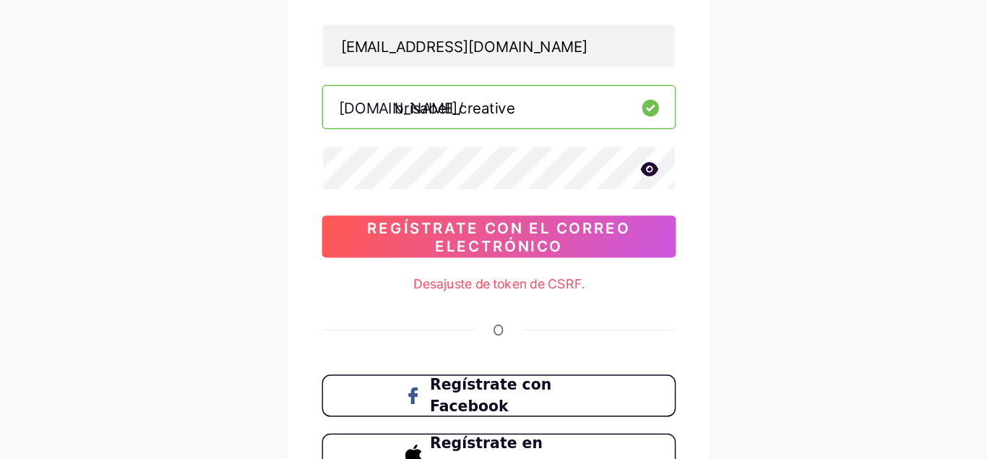
click at [596, 195] on icon at bounding box center [597, 192] width 12 height 9
